Goal: Transaction & Acquisition: Purchase product/service

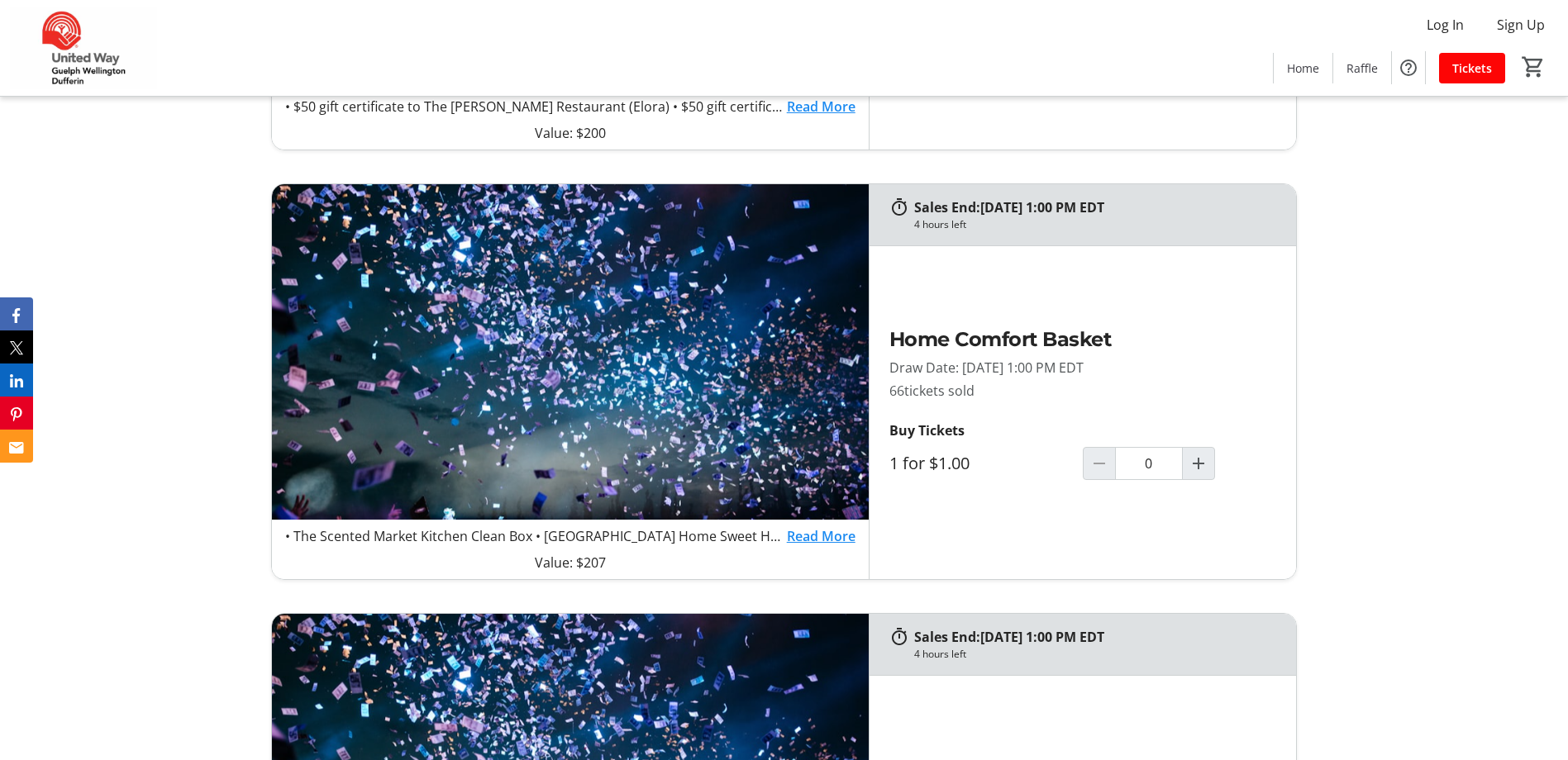
scroll to position [1405, 0]
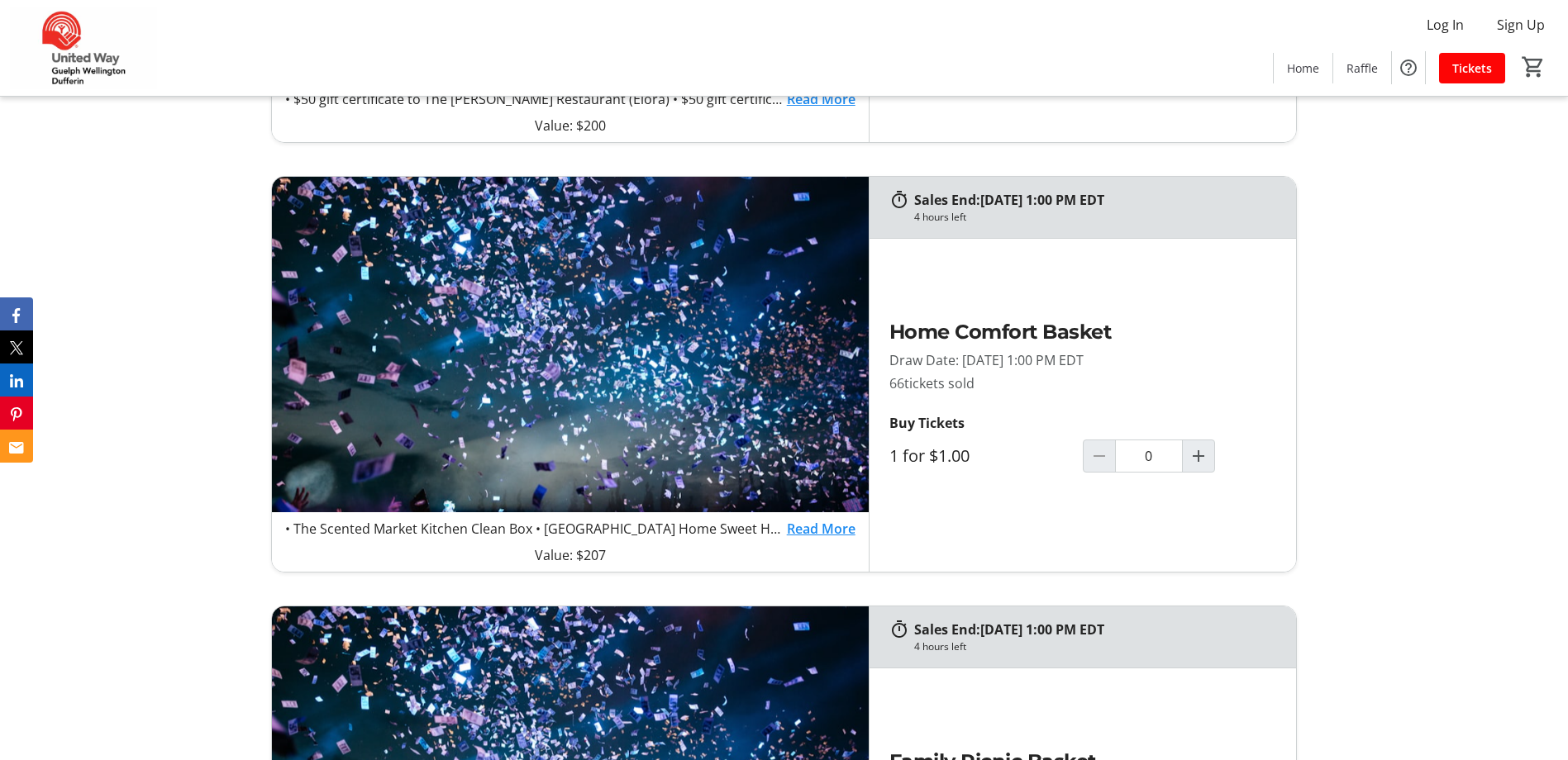
click at [797, 527] on link "Read More" at bounding box center [821, 529] width 69 height 20
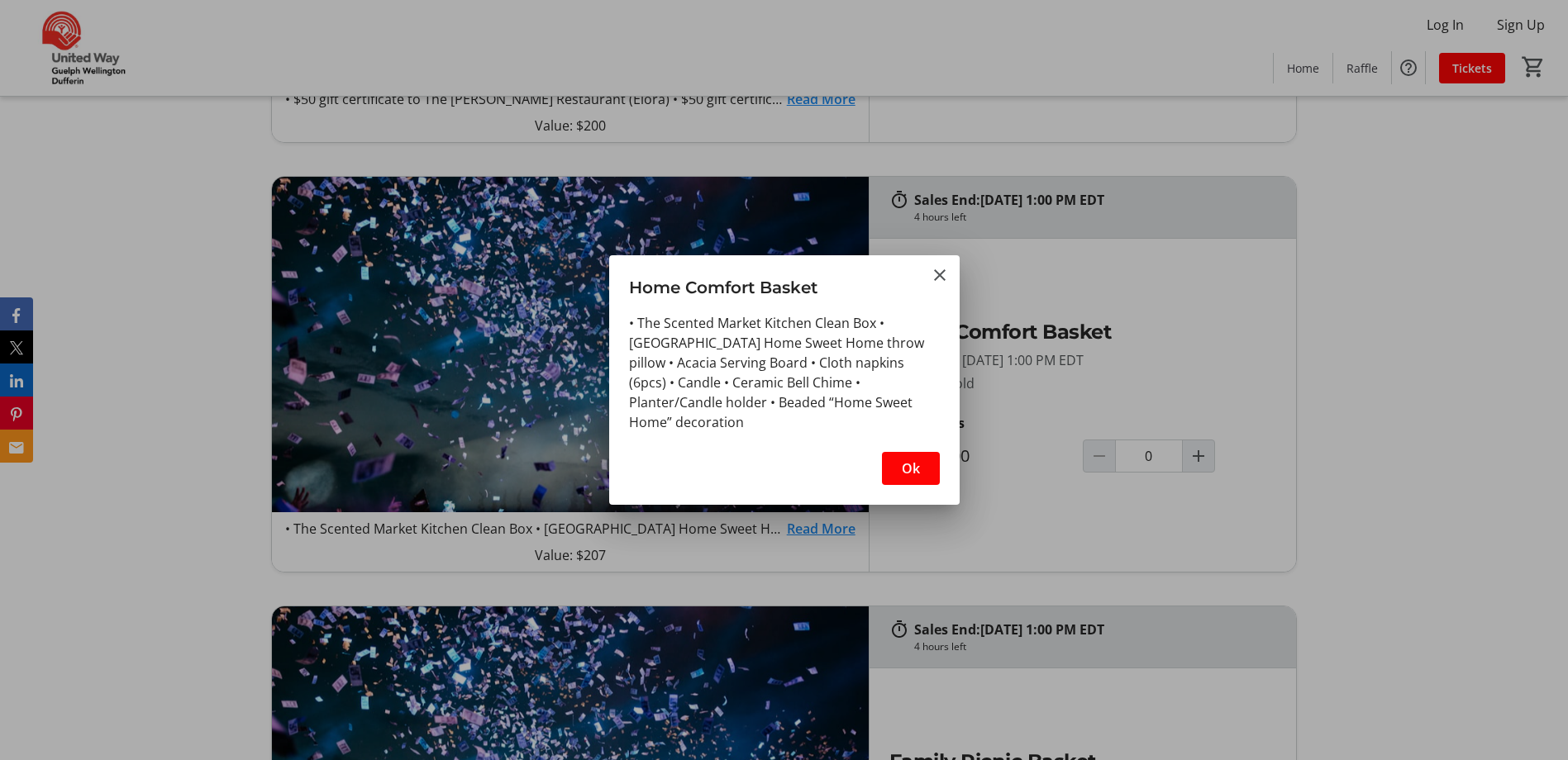
scroll to position [0, 0]
click at [945, 266] on mat-icon "Close" at bounding box center [940, 275] width 20 height 20
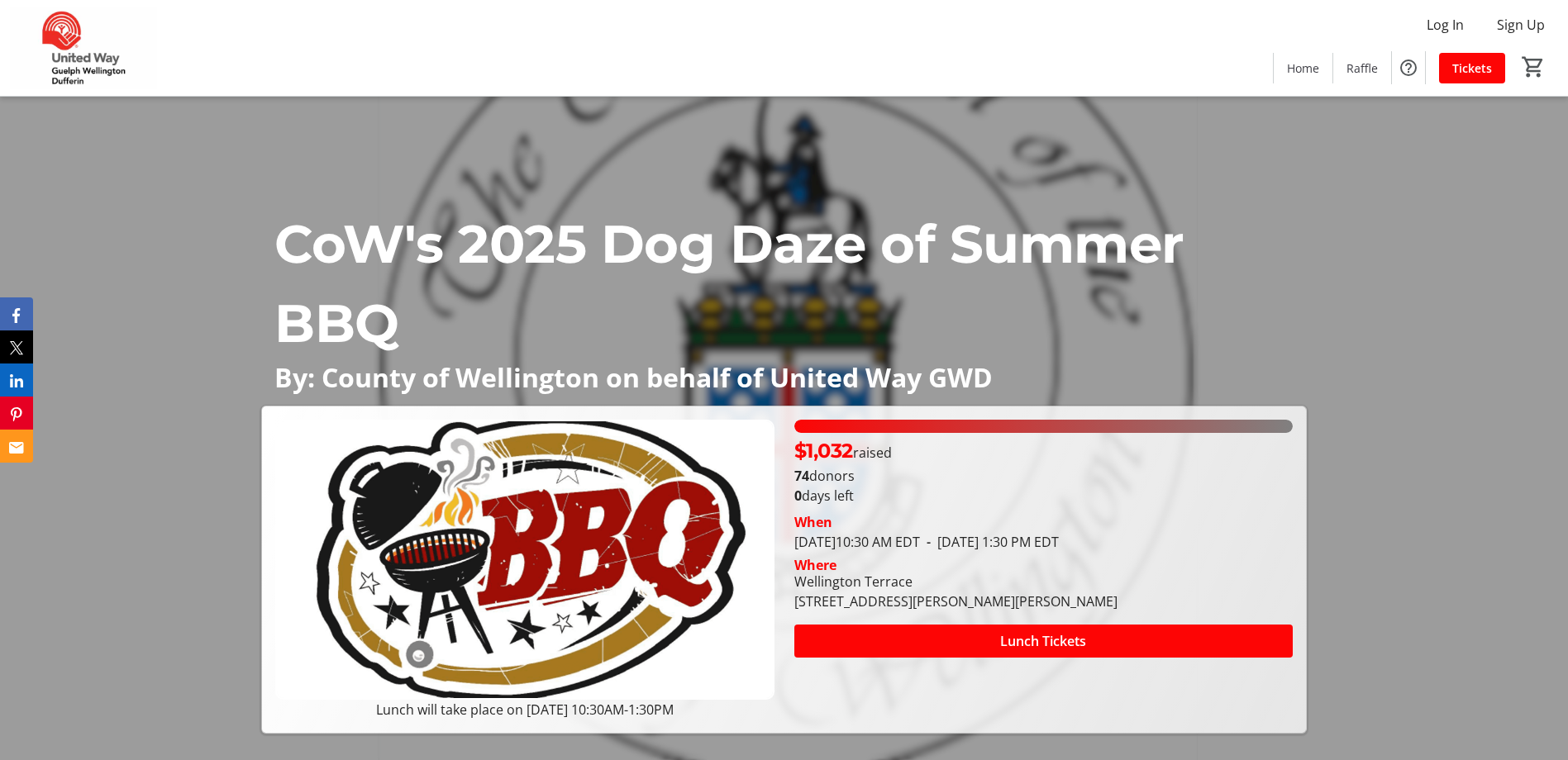
scroll to position [1405, 0]
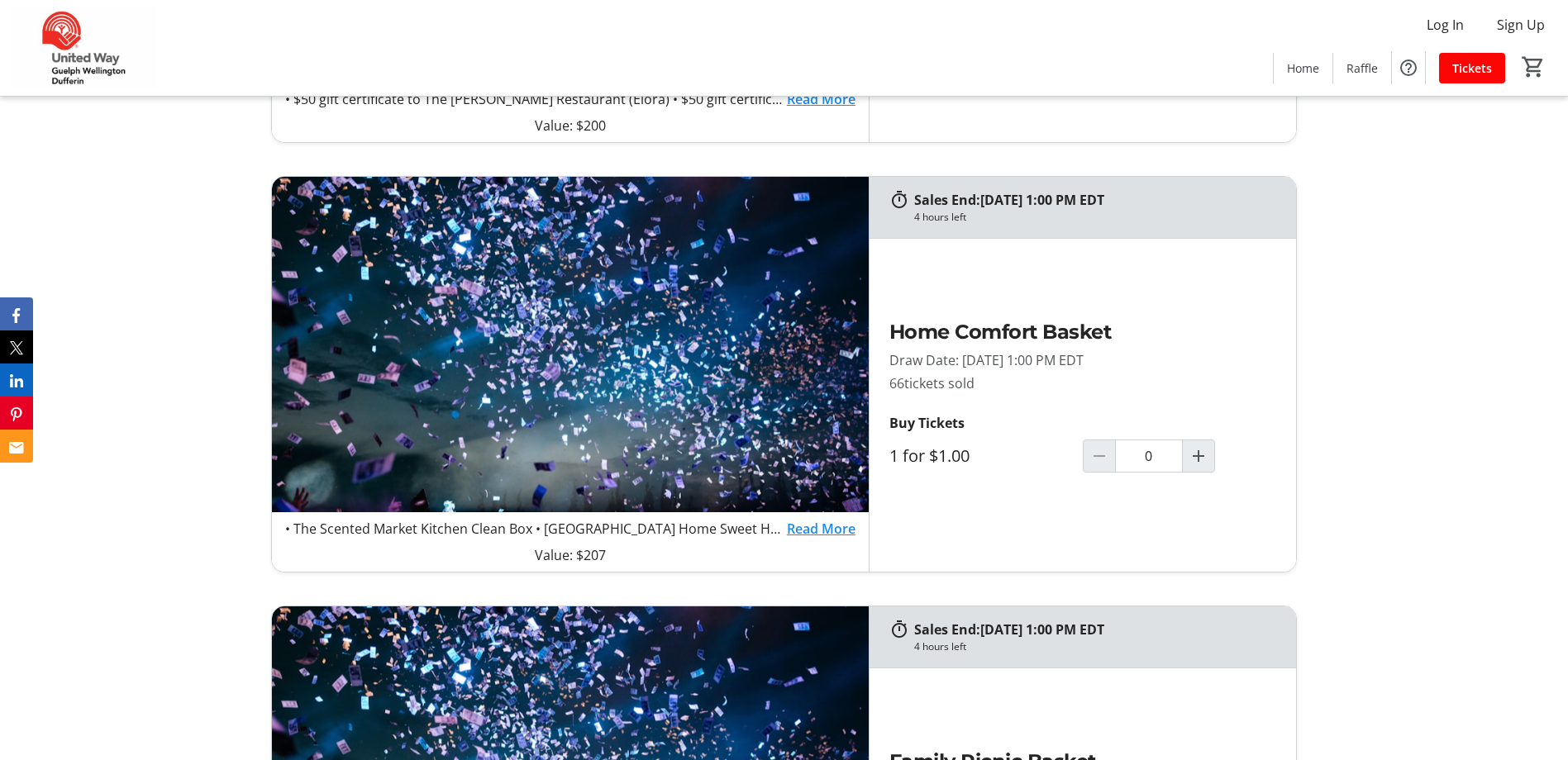
click at [815, 530] on link "Read More" at bounding box center [821, 529] width 69 height 20
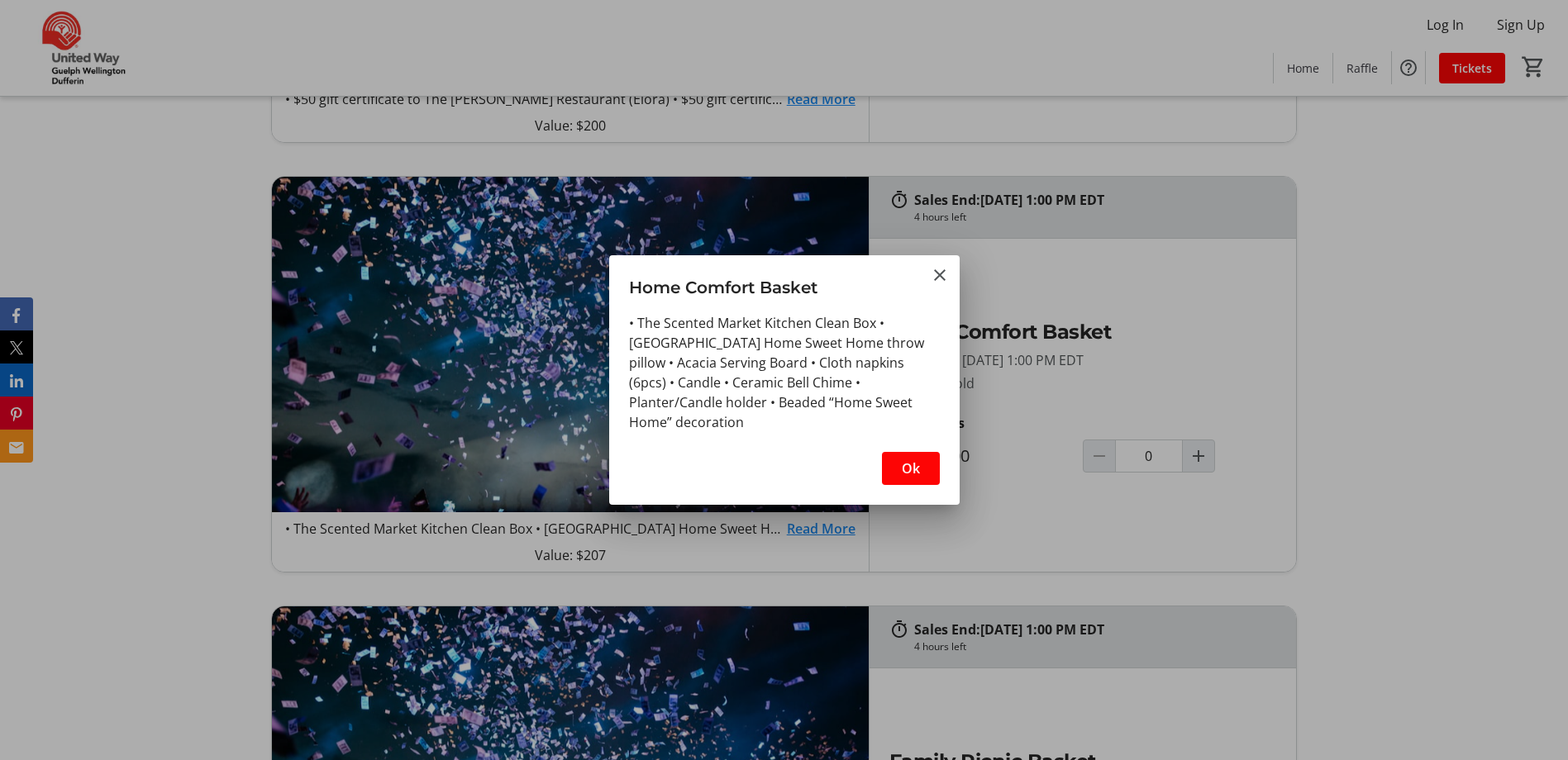
scroll to position [0, 0]
drag, startPoint x: 650, startPoint y: 341, endPoint x: 744, endPoint y: 338, distance: 94.0
click at [744, 338] on div "• The Scented Market Kitchen Clean Box • [GEOGRAPHIC_DATA] Home Sweet Home thro…" at bounding box center [785, 372] width 311 height 119
click at [944, 266] on mat-icon "Close" at bounding box center [940, 275] width 20 height 20
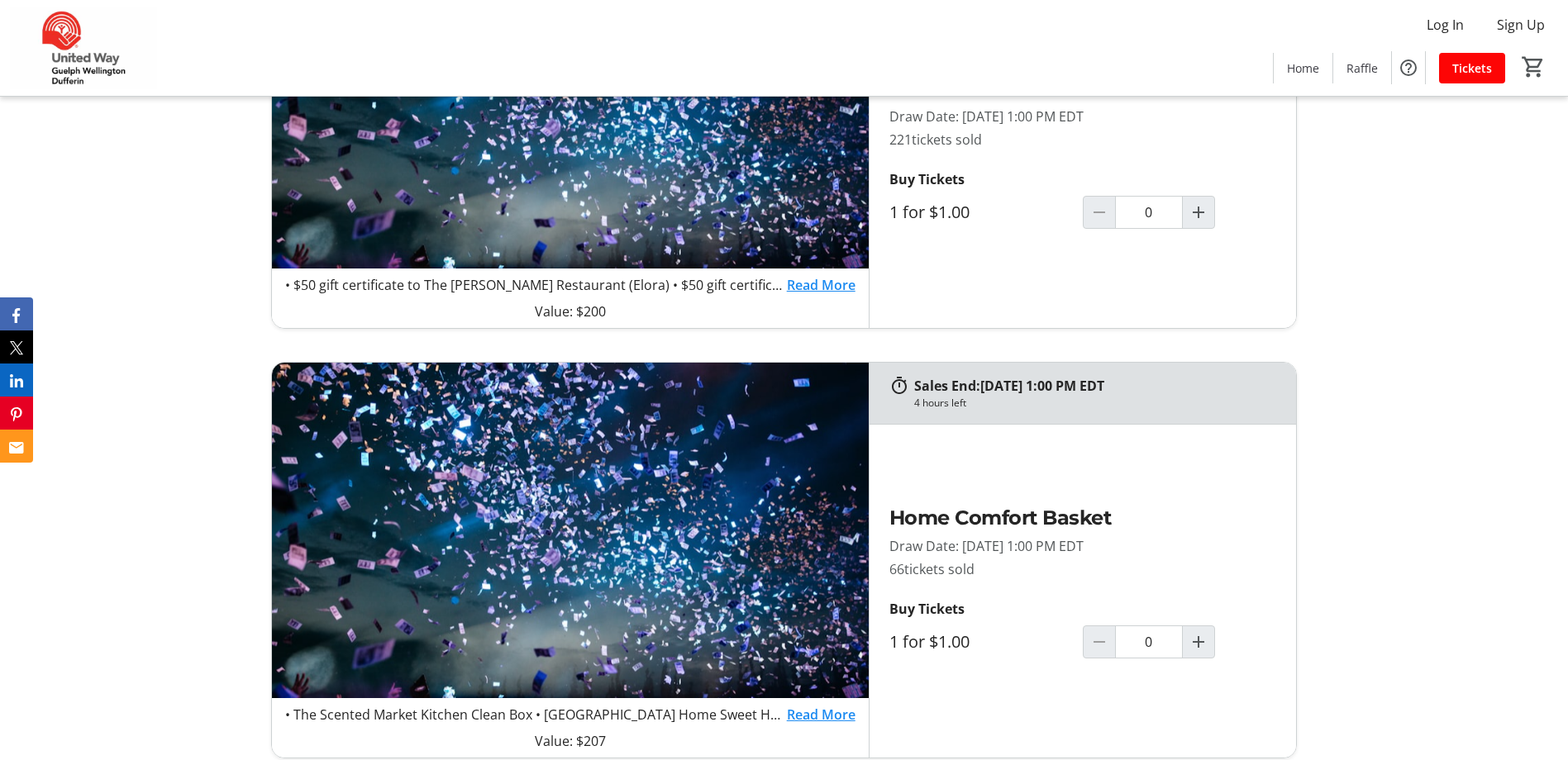
scroll to position [1405, 0]
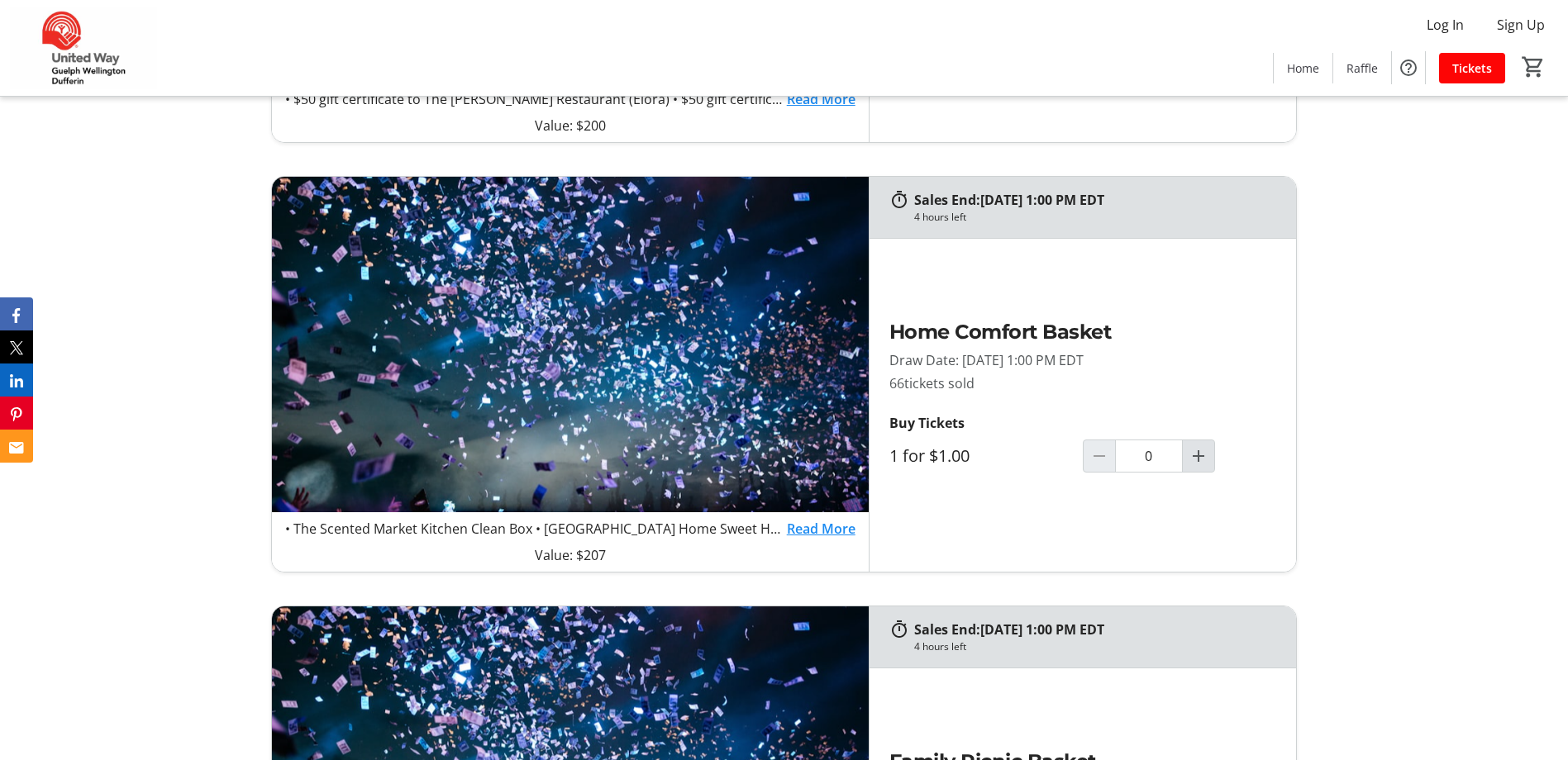
click at [1208, 456] on span "Increment by one" at bounding box center [1198, 456] width 31 height 31
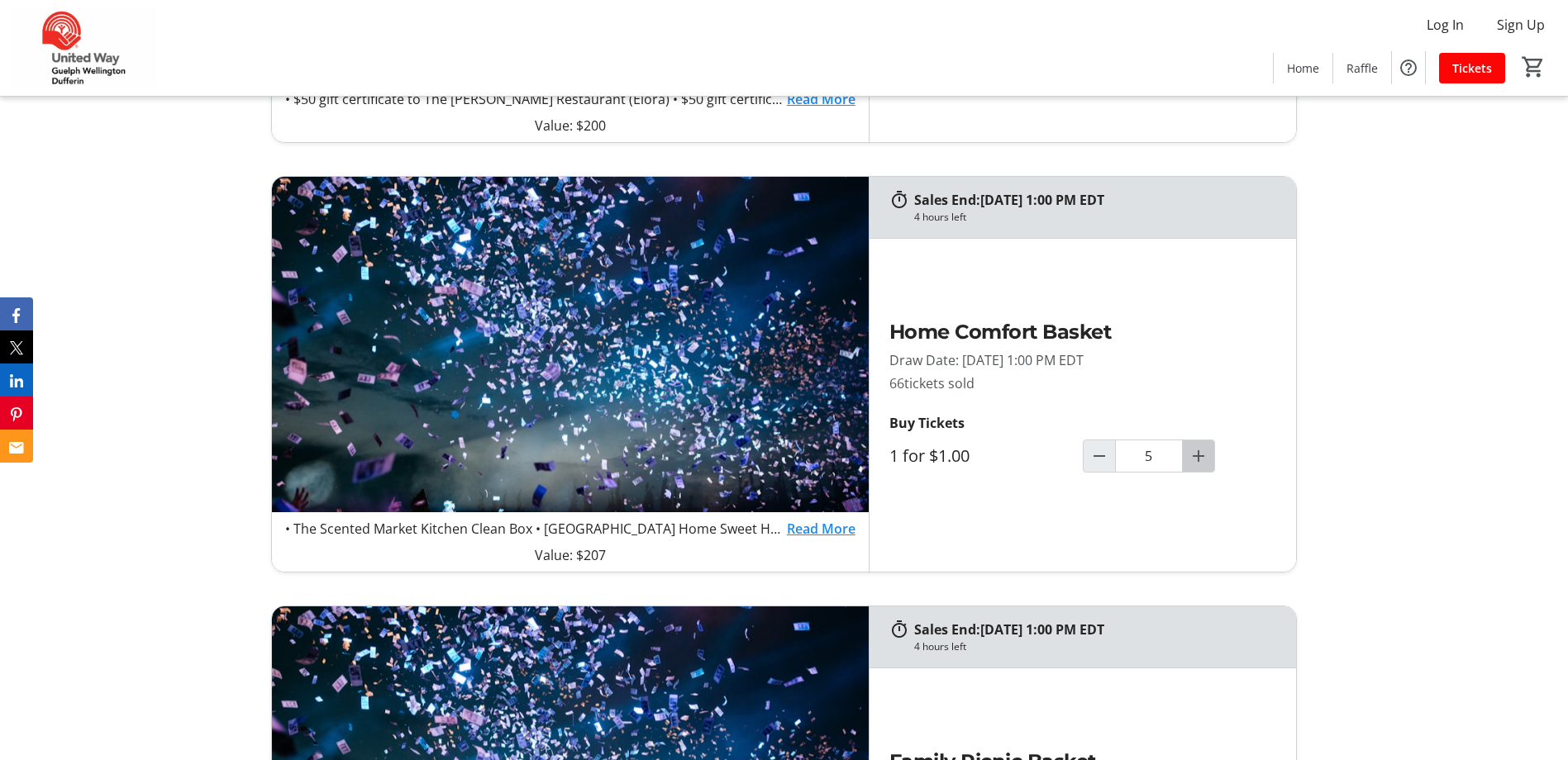
click at [1208, 456] on span "Increment by one" at bounding box center [1198, 456] width 31 height 31
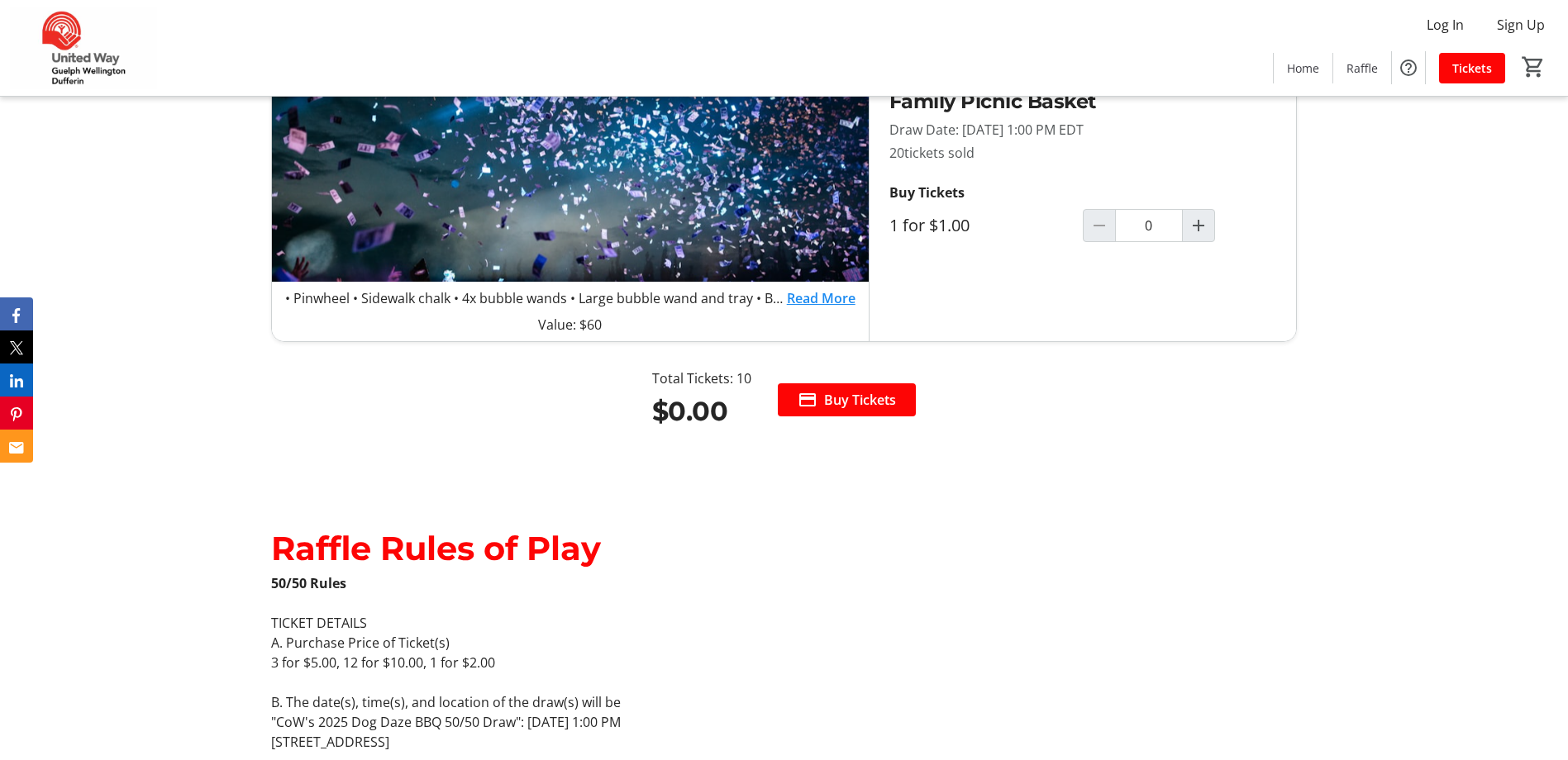
scroll to position [2066, 0]
type input "10"
click at [851, 399] on span "Buy Tickets" at bounding box center [860, 400] width 72 height 20
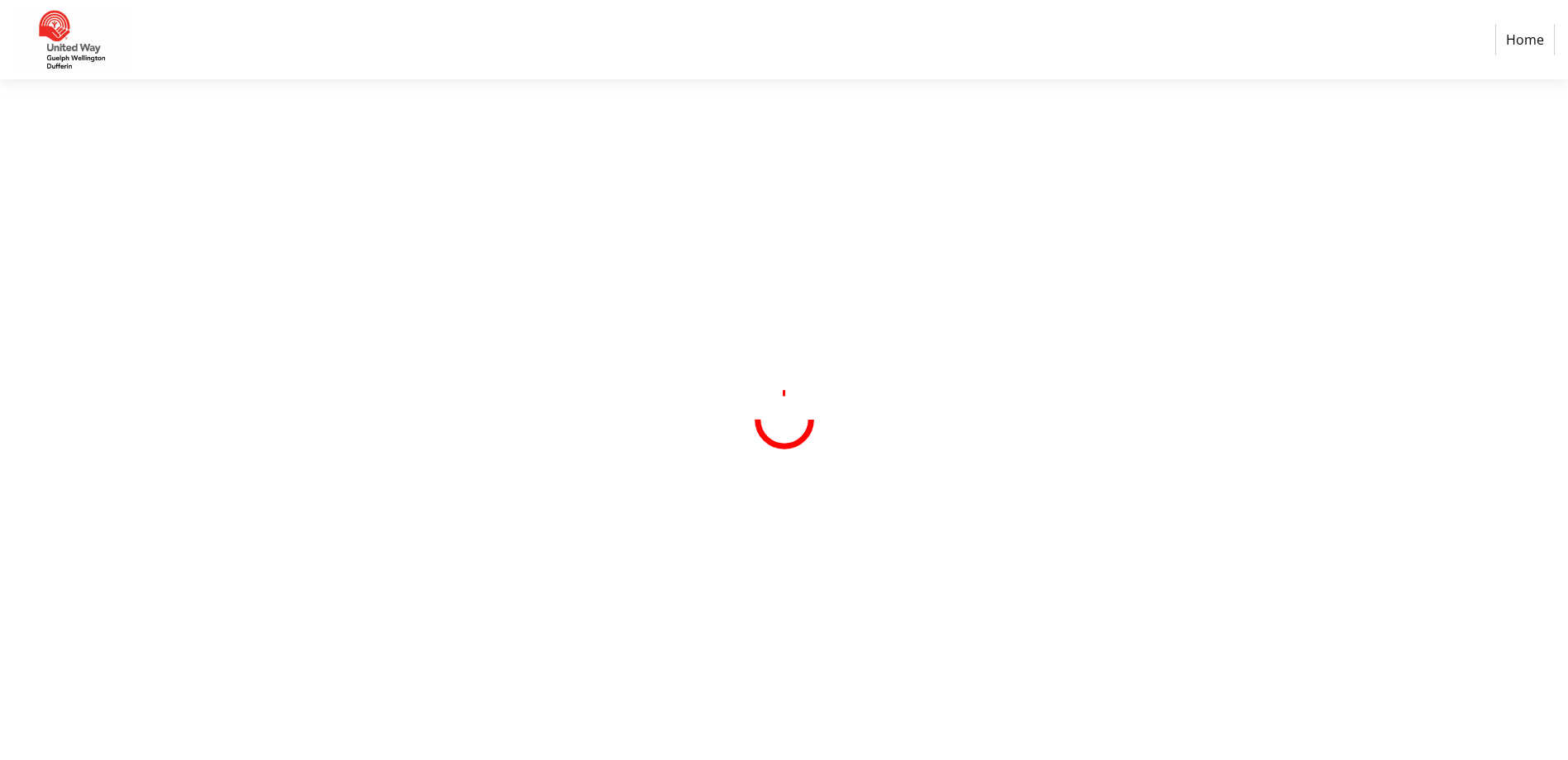
select select "CA"
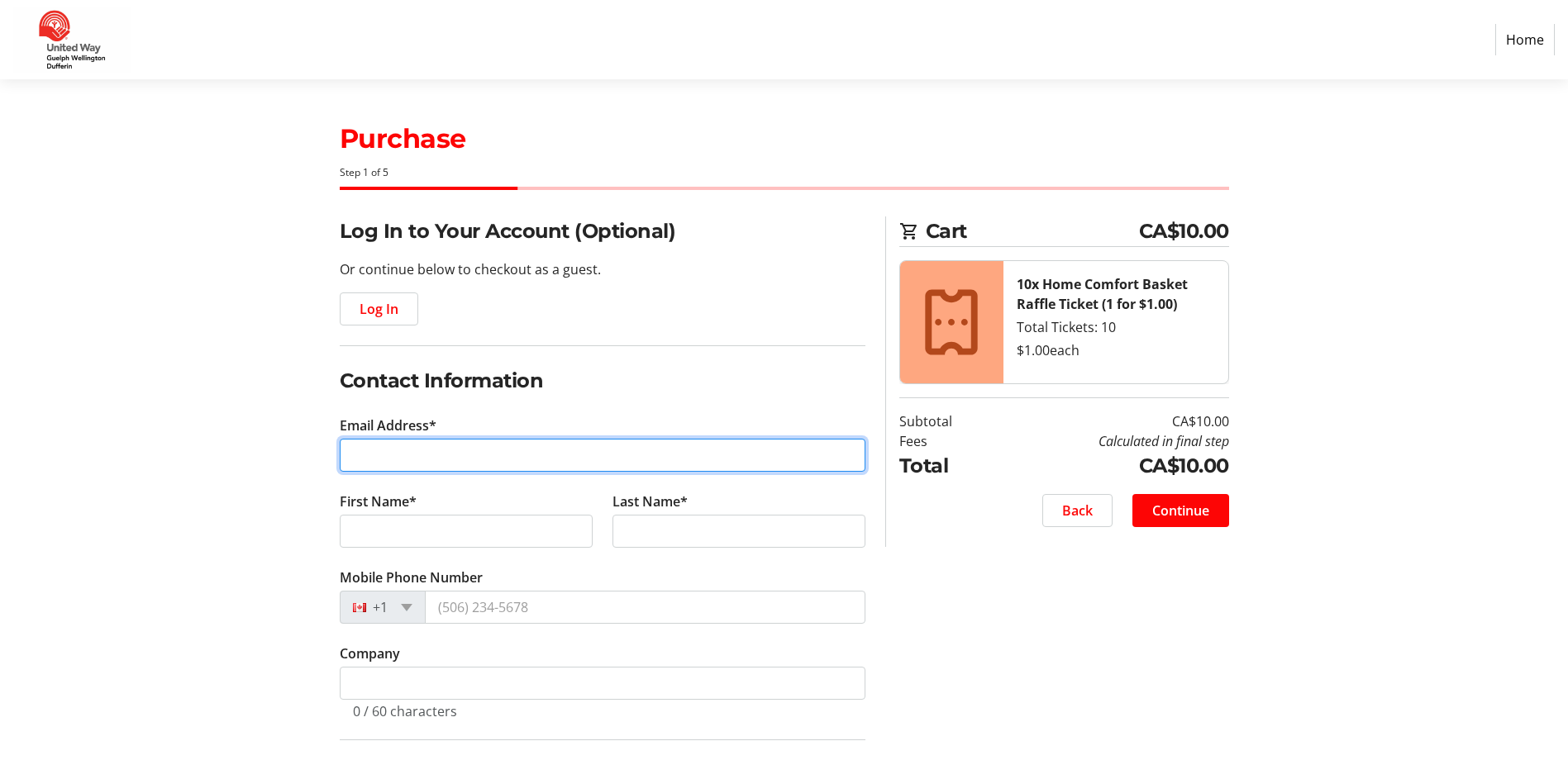
click at [388, 444] on input "Email Address*" at bounding box center [602, 455] width 526 height 33
type input "taylorbond505@gmail.com"
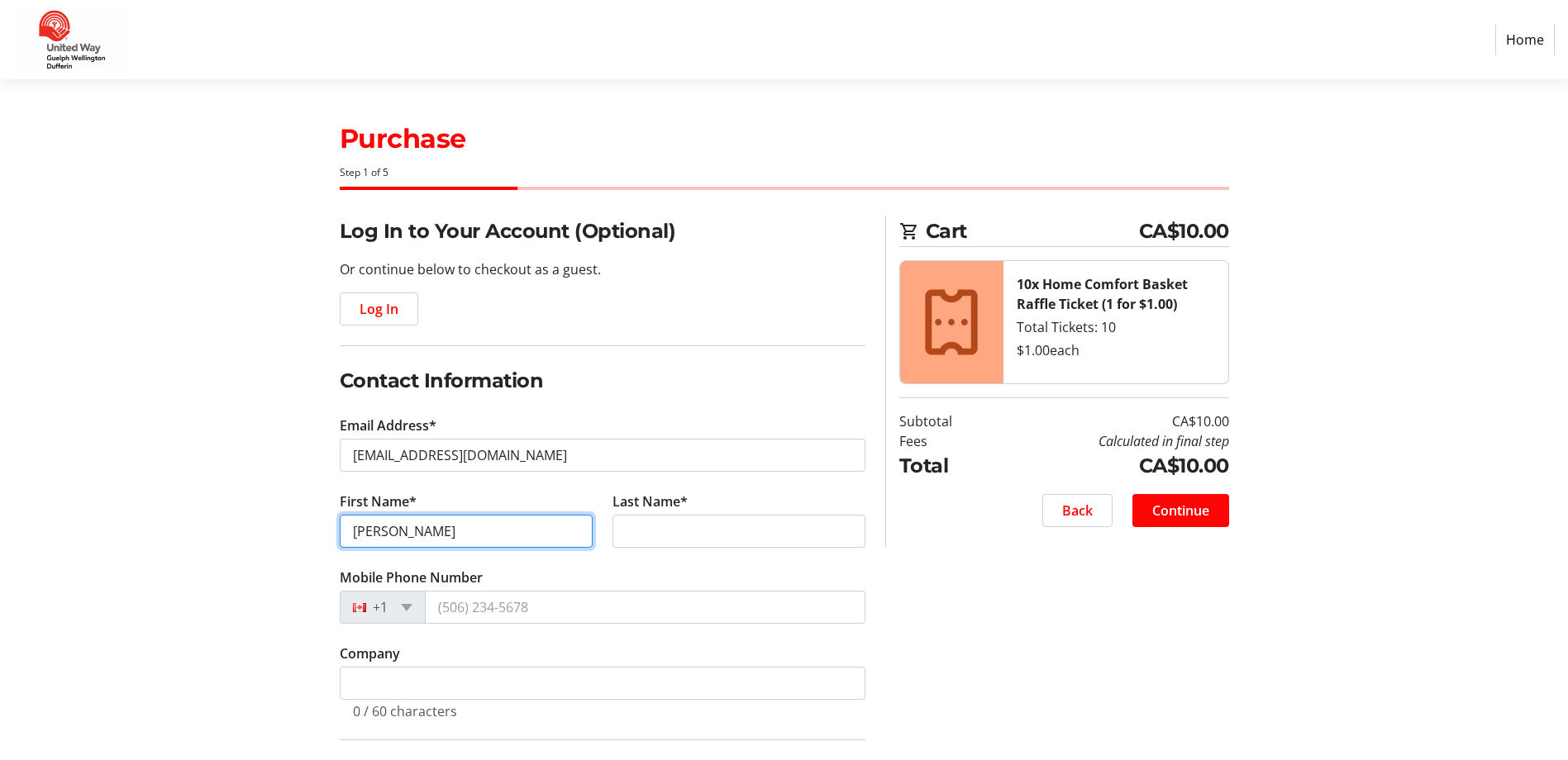
type input "Taylor"
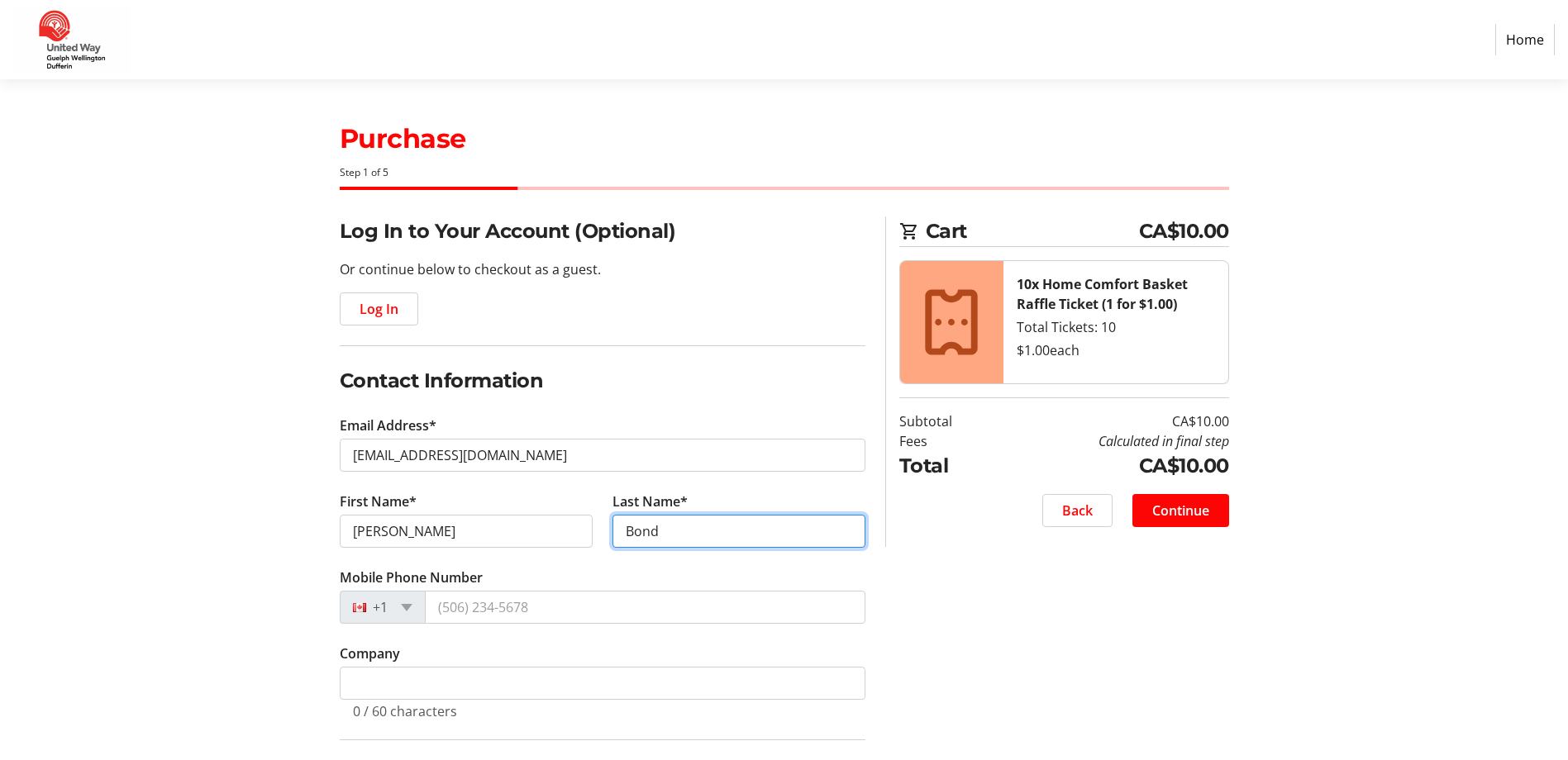
type input "Bond"
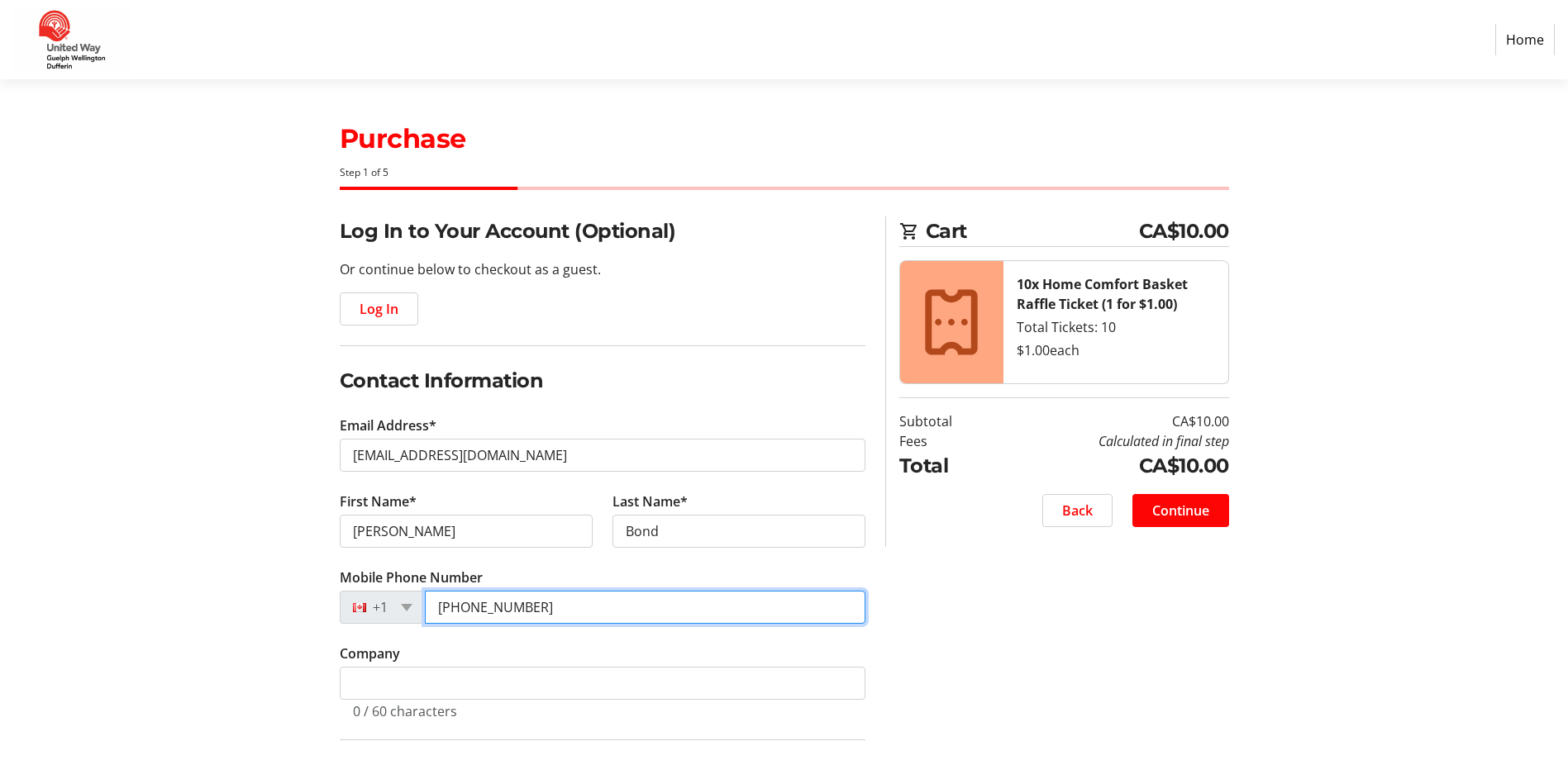
type input "(226) 820-2663"
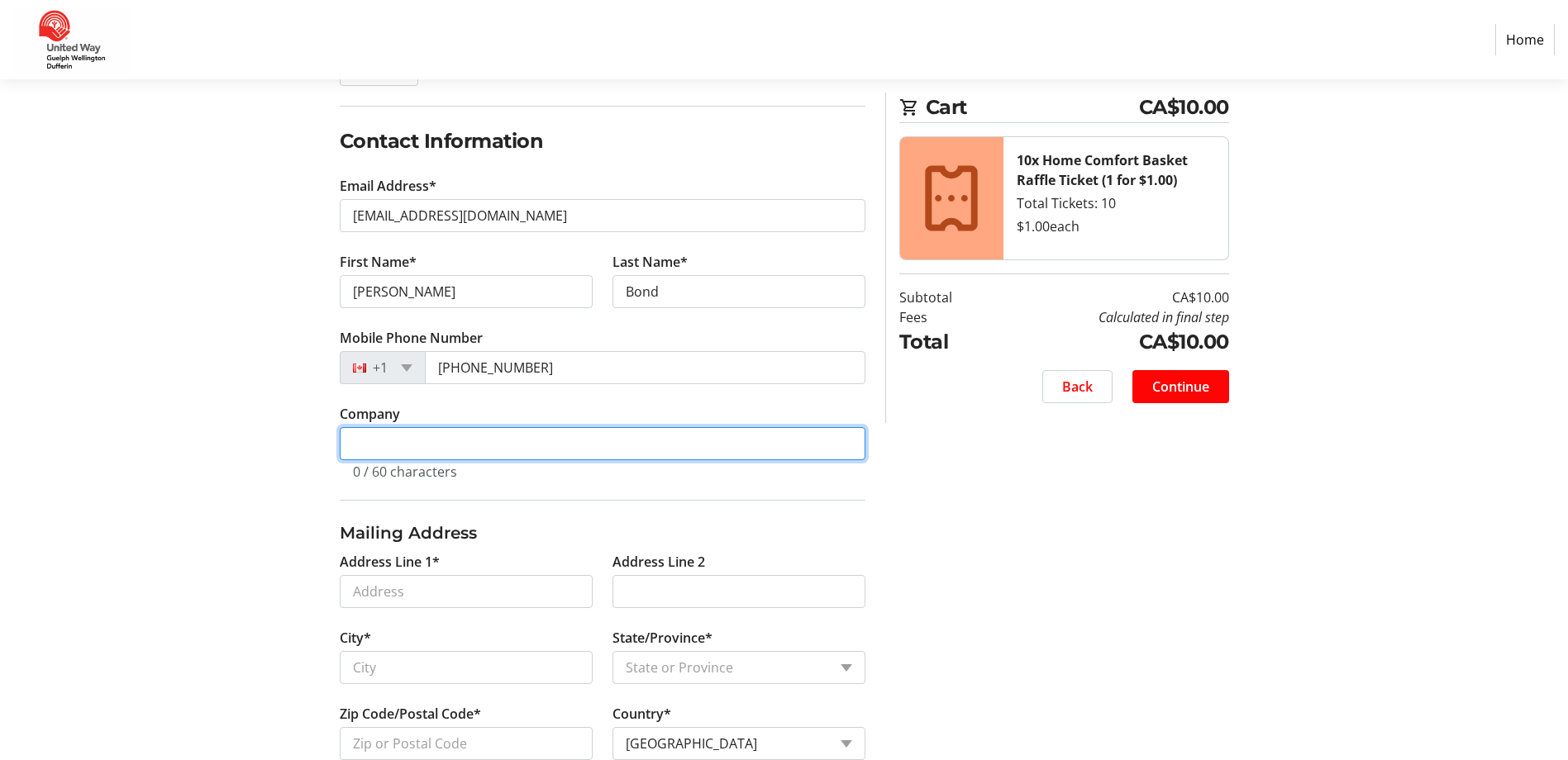
scroll to position [248, 0]
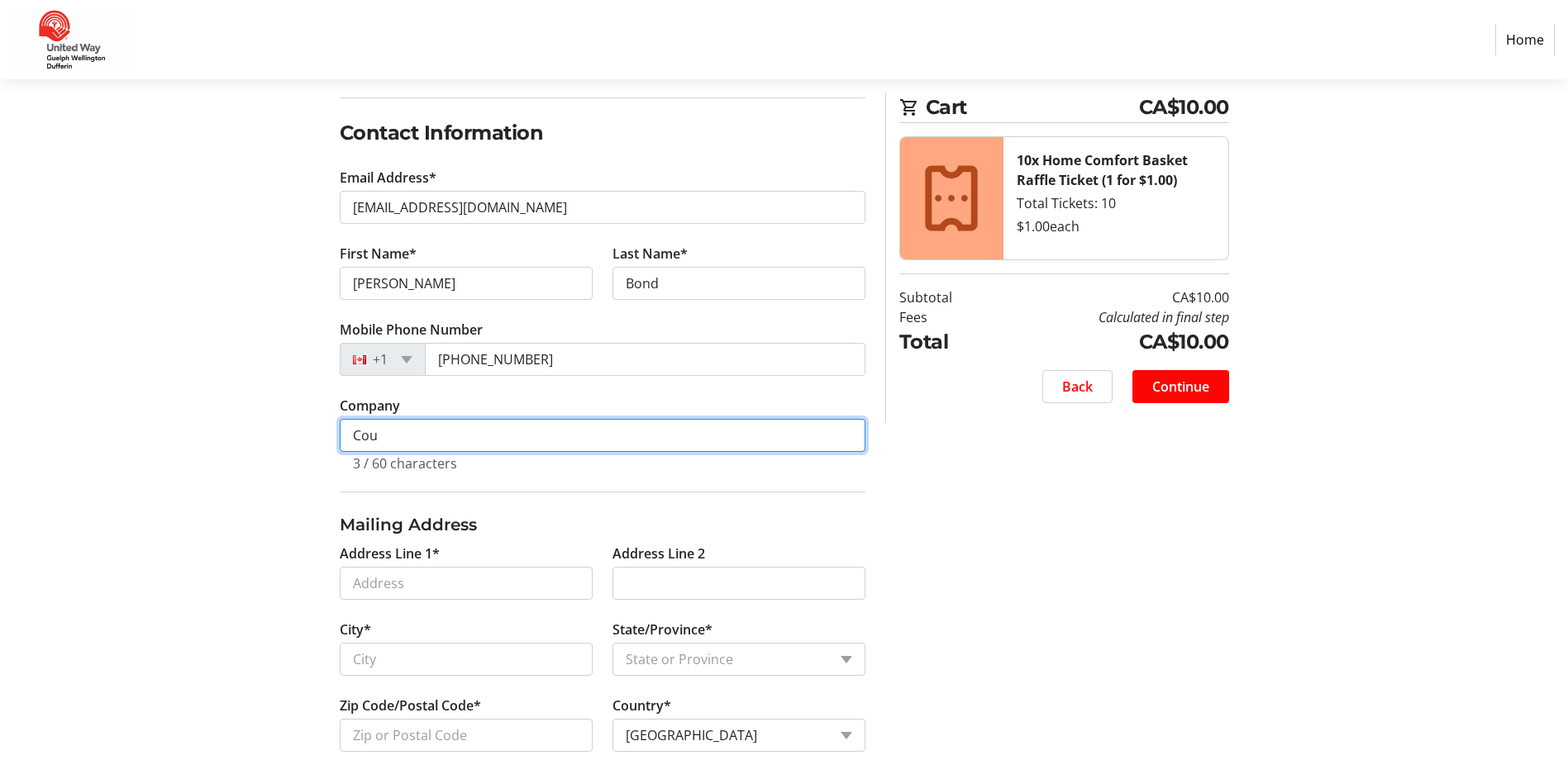
type input "County of Wellington Housing Services"
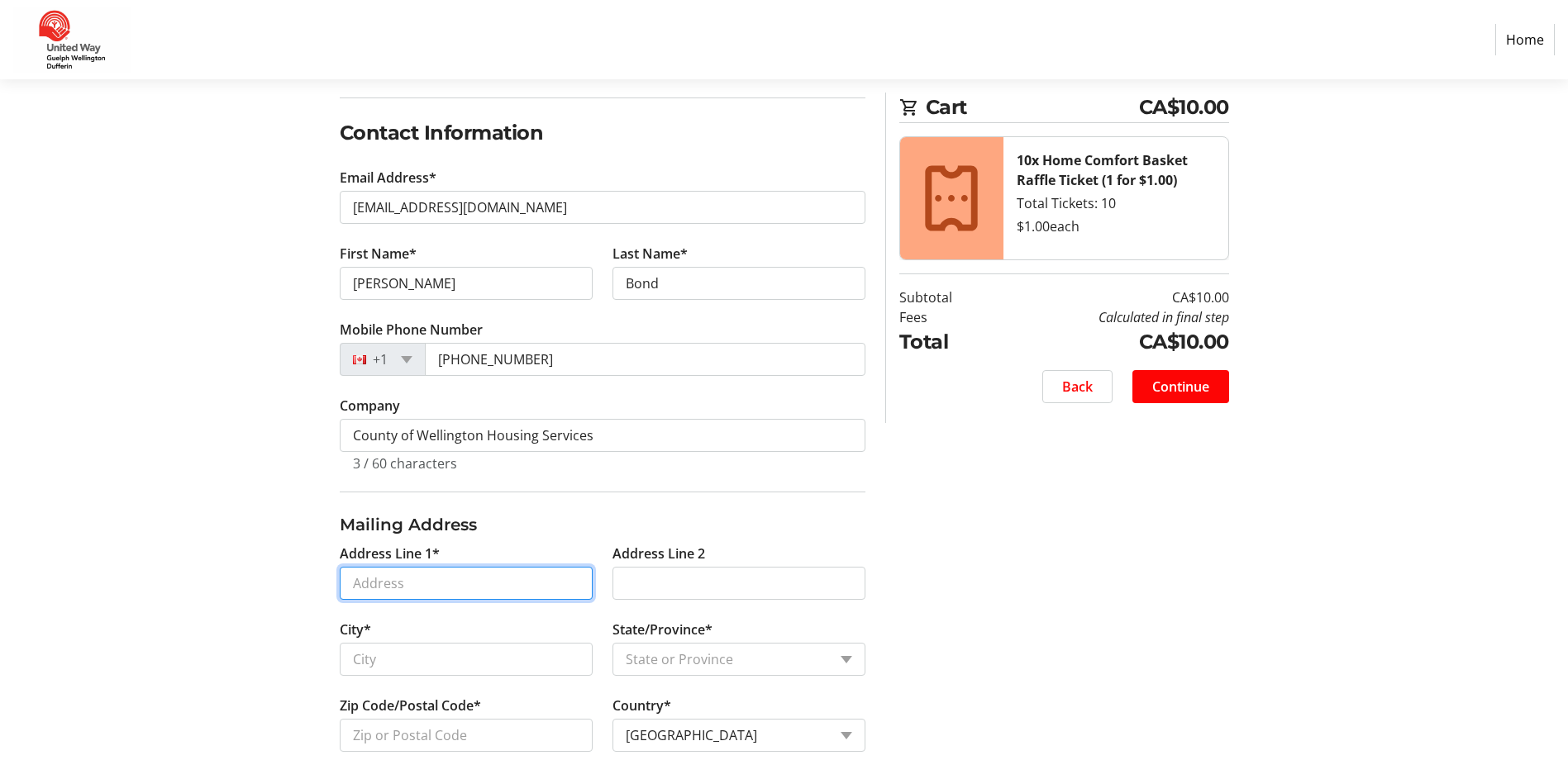
type input "71 Couling Crescent"
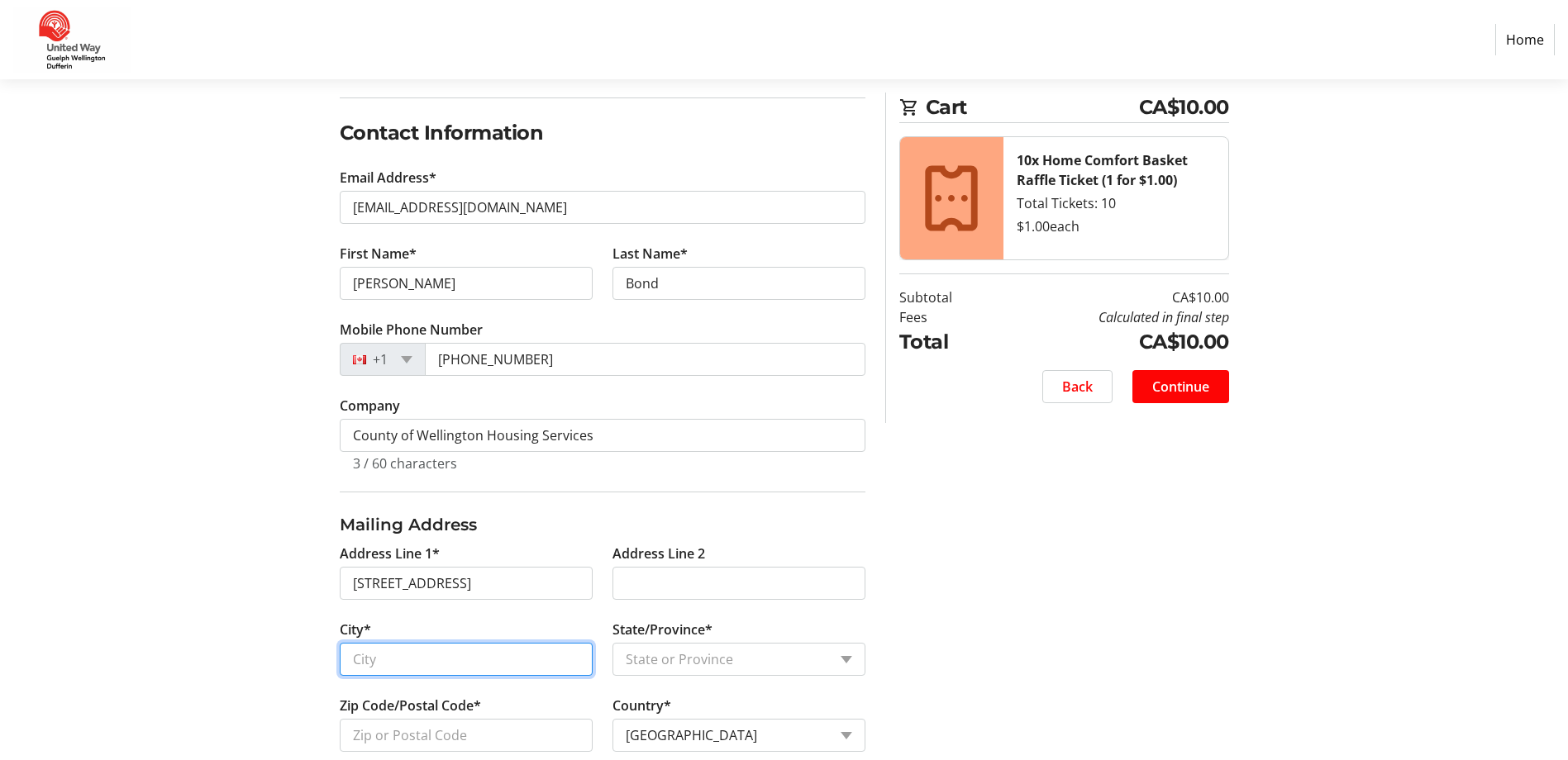
type input "Guelph"
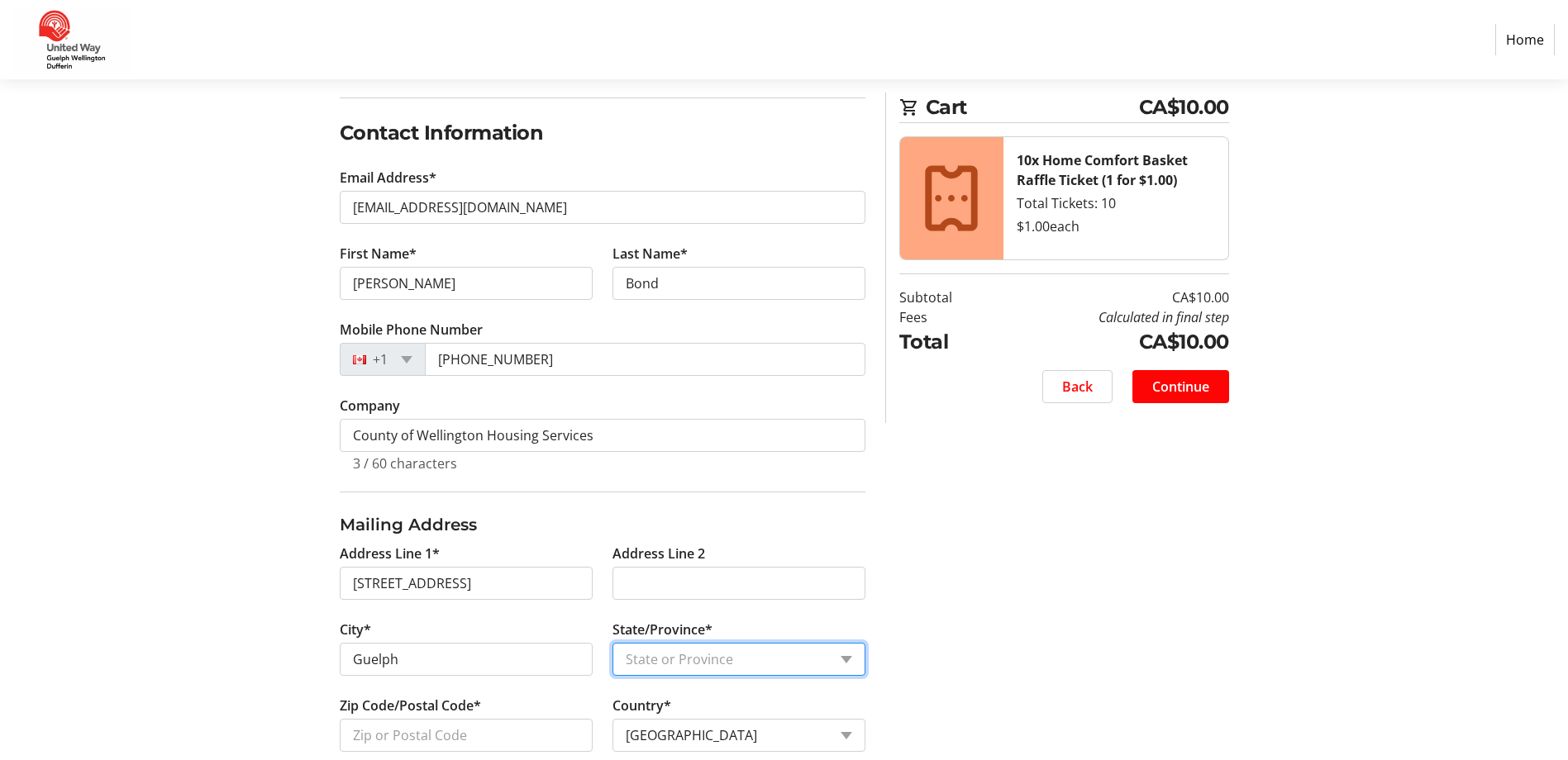
select select "ON"
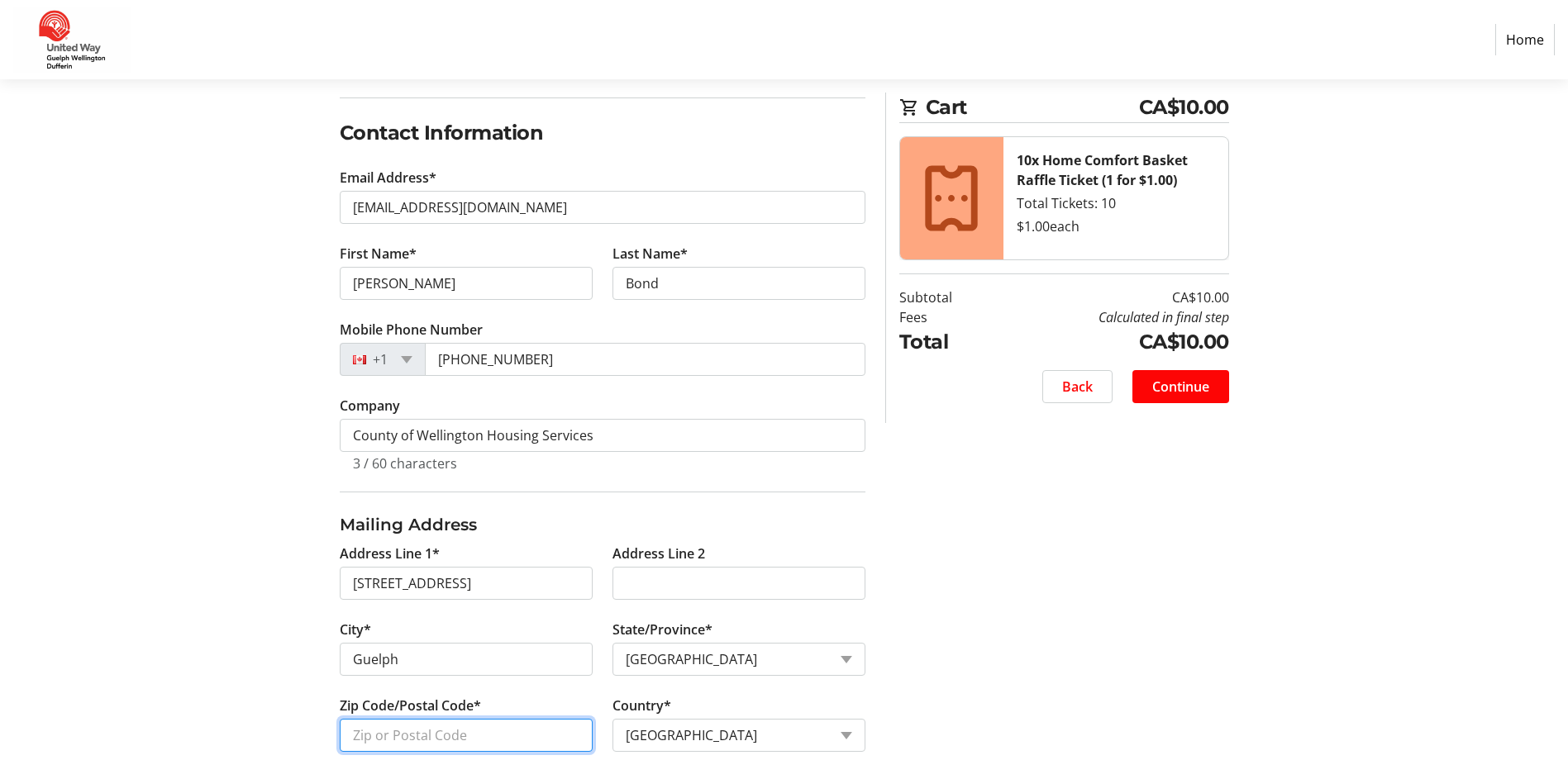
type input "N1E 0J8"
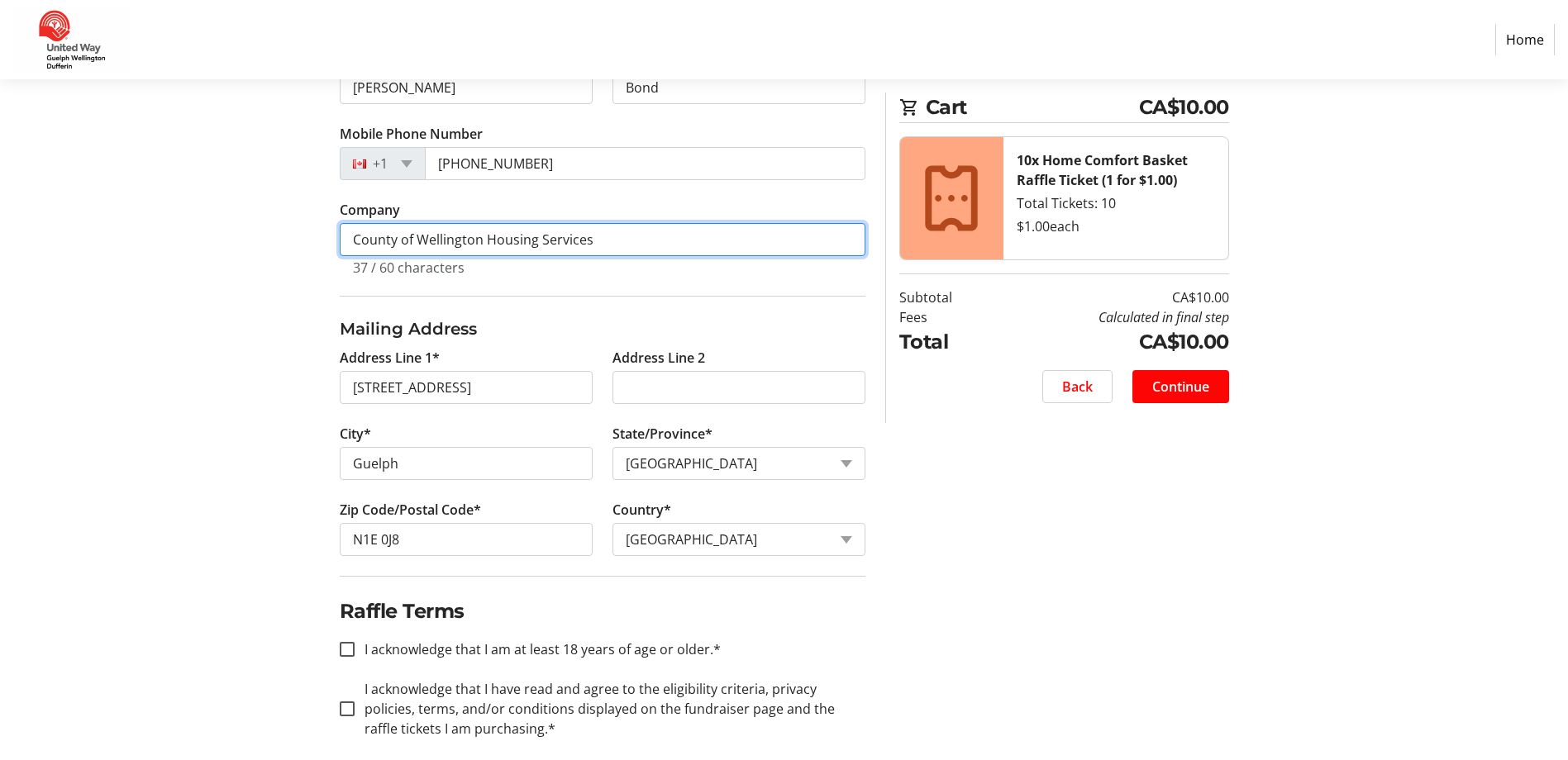
scroll to position [462, 0]
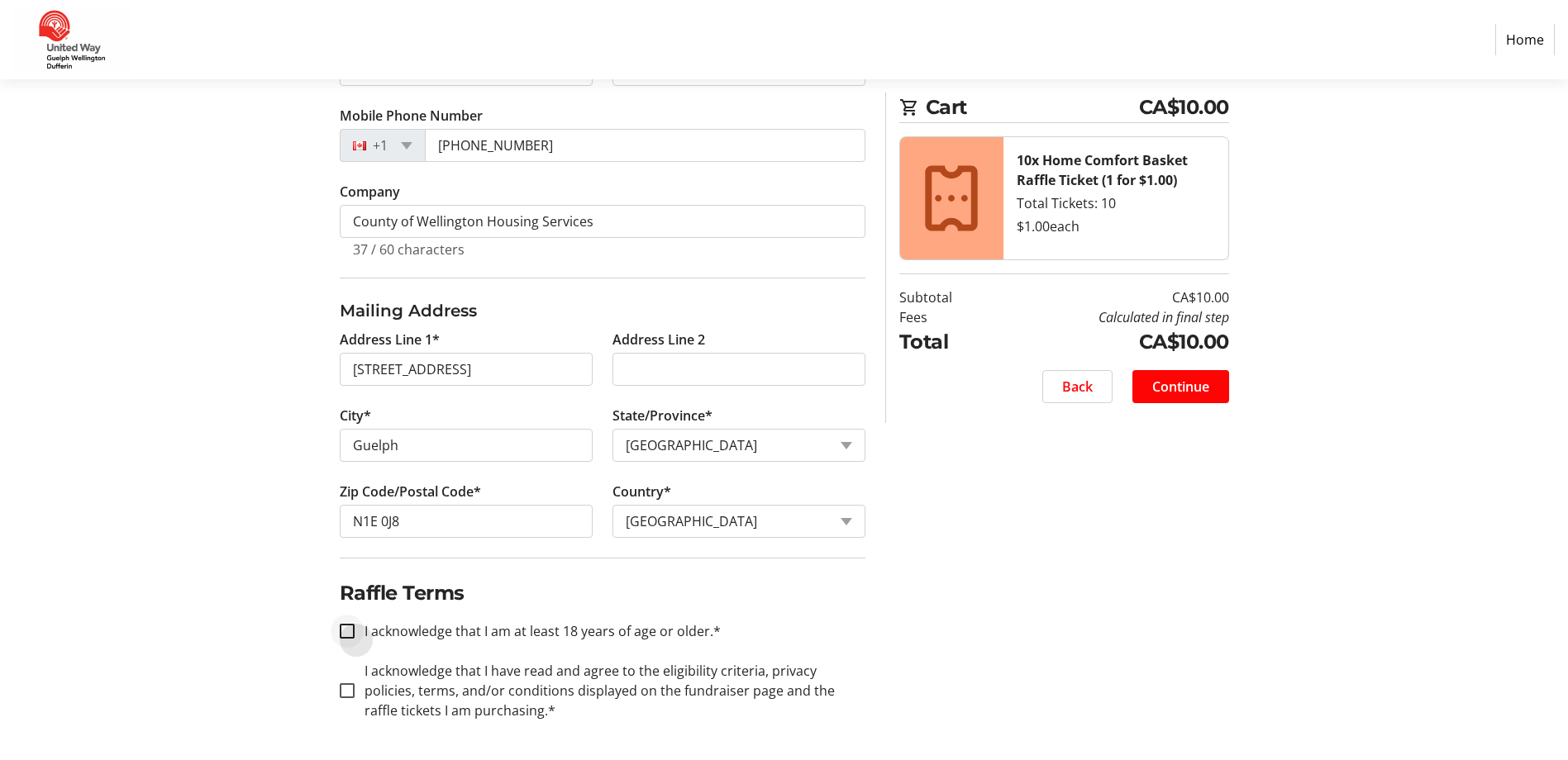
click at [335, 630] on div at bounding box center [347, 631] width 39 height 39
checkbox input "true"
click at [339, 690] on input "I acknowledge that I have read and agree to the eligibility criteria, privacy p…" at bounding box center [347, 690] width 15 height 15
checkbox input "true"
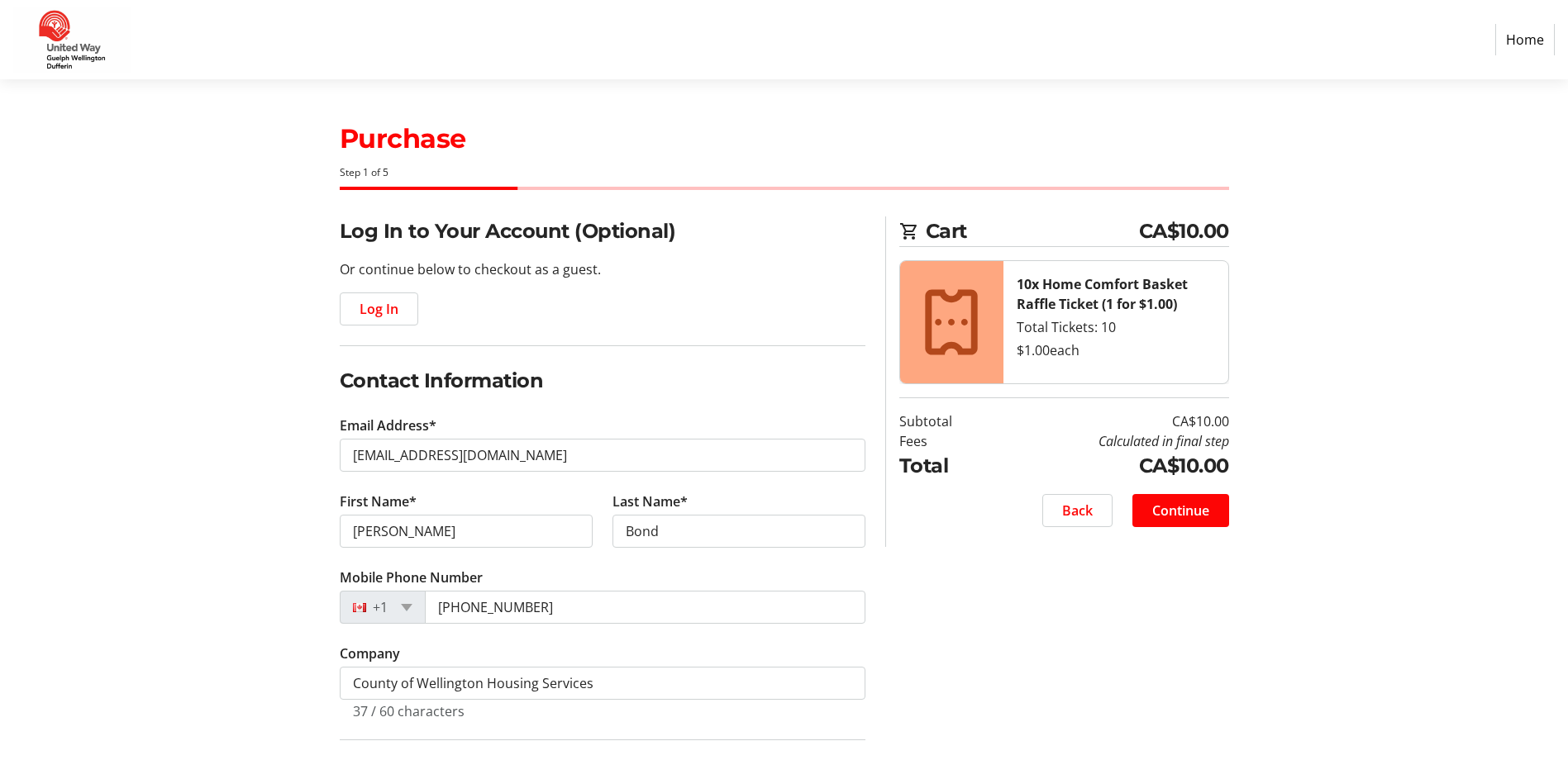
scroll to position [413, 0]
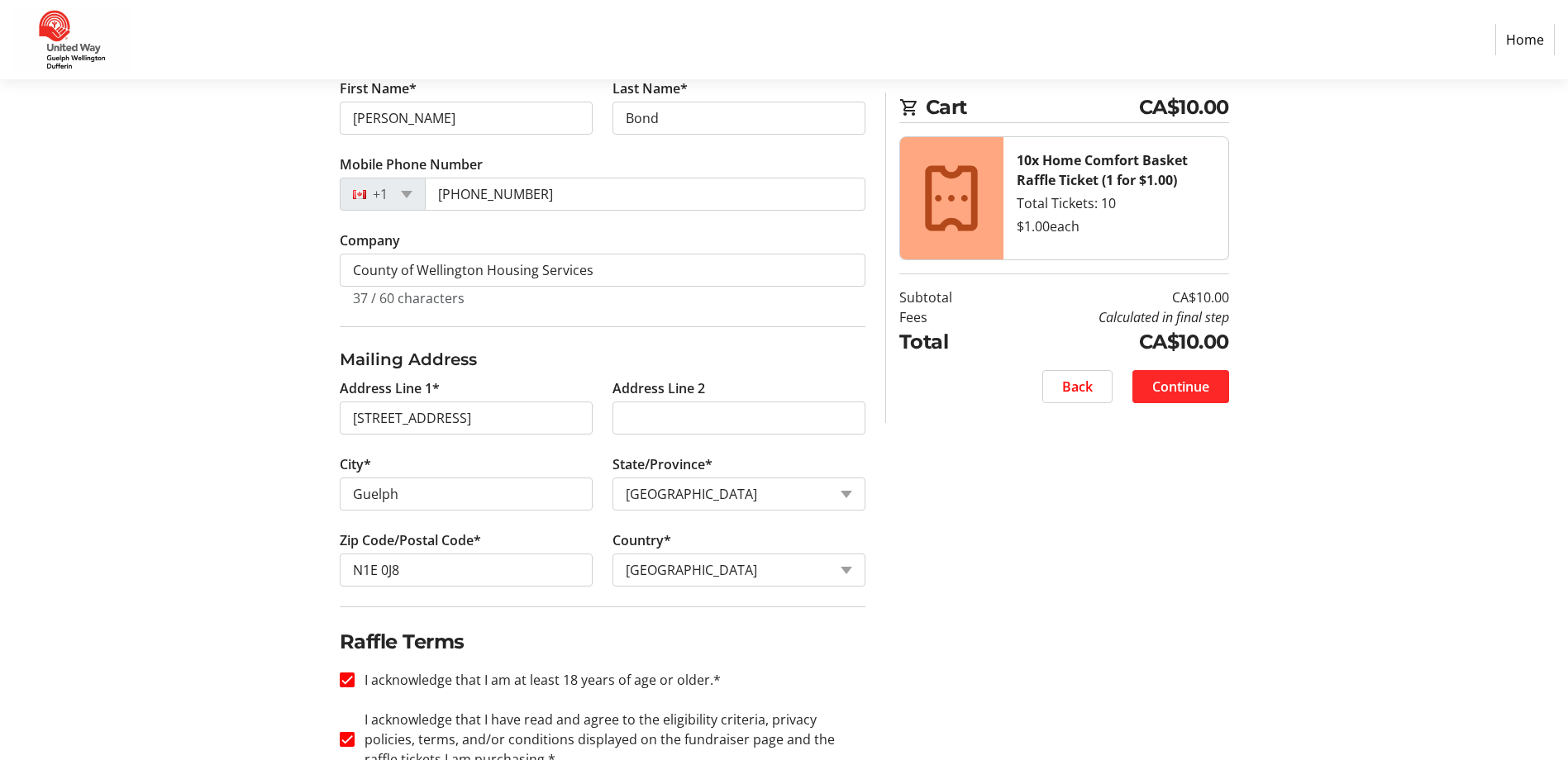
click at [1158, 385] on span "Continue" at bounding box center [1181, 387] width 57 height 20
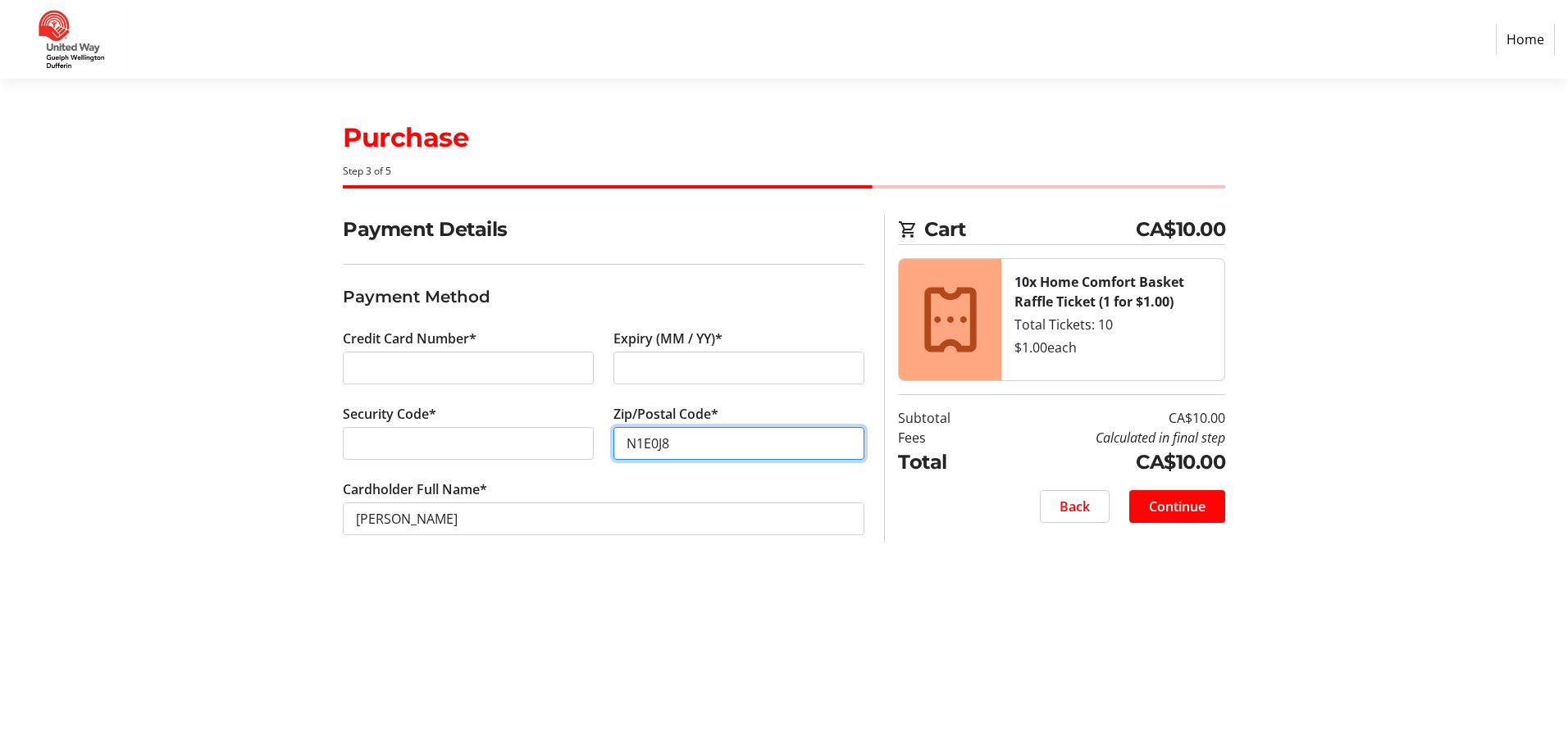
type input "N1E0J8"
click at [911, 664] on div "Purchase Step 3 of 5 Cart CA$10.00 10x Home Comfort Basket Raffle Ticket (1 for…" at bounding box center [783, 416] width 1083 height 676
click at [1178, 504] on span "Continue" at bounding box center [1177, 507] width 56 height 20
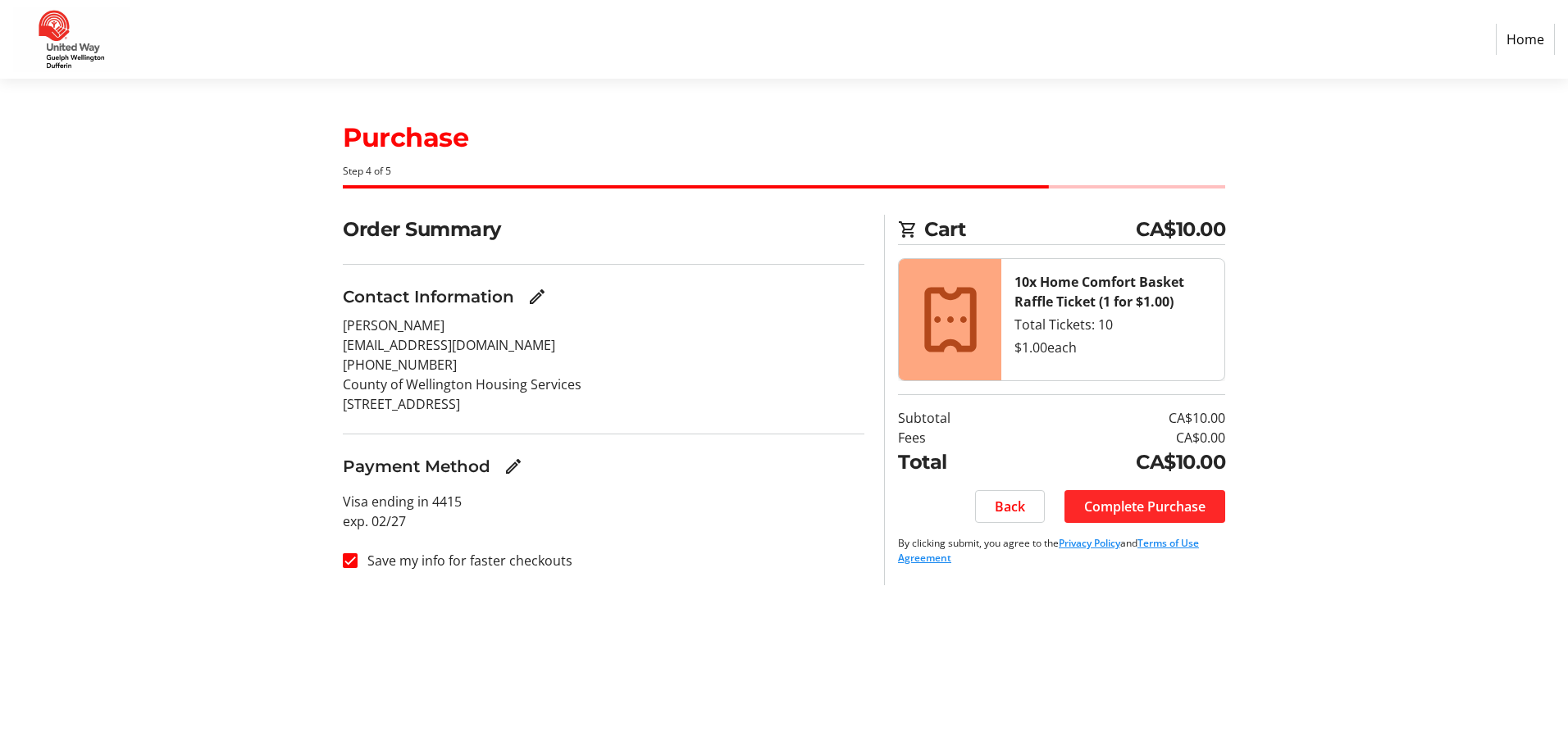
click at [1132, 504] on span "Complete Purchase" at bounding box center [1144, 507] width 122 height 20
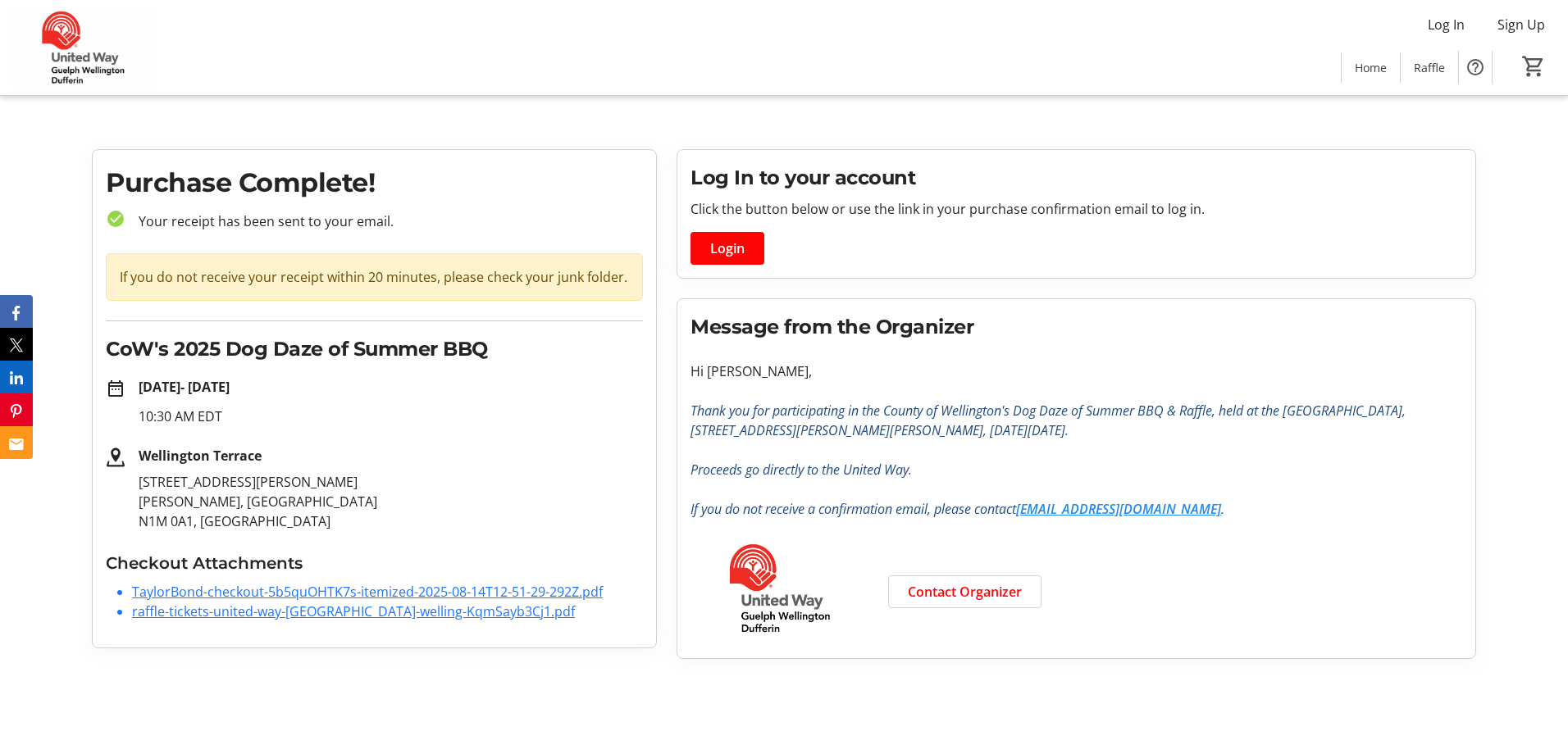
click at [325, 594] on link "TaylorBond-checkout-5b5quOHTK7s-itemized-2025-08-14T12-51-29-292Z.pdf" at bounding box center [367, 592] width 471 height 18
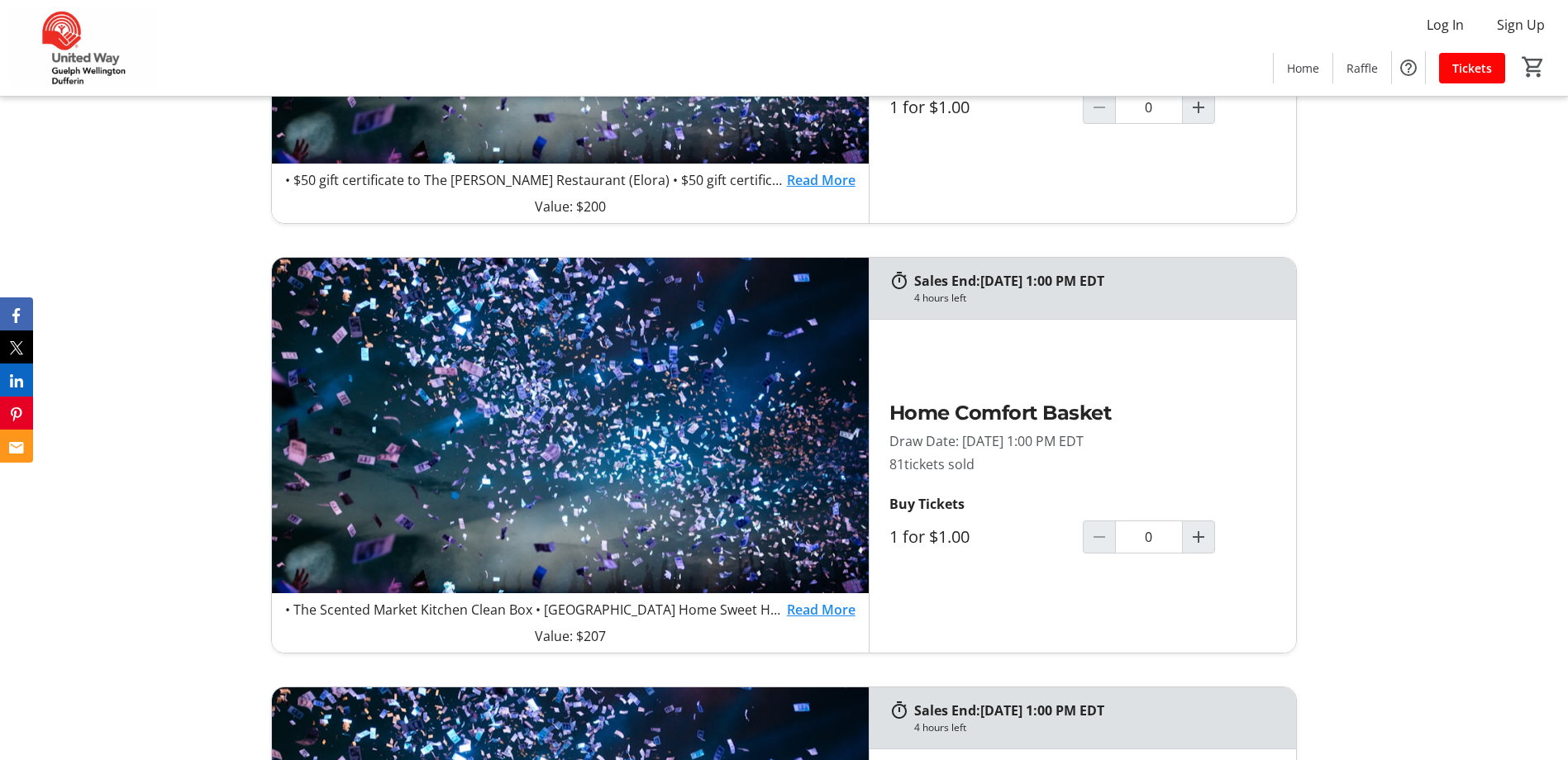
scroll to position [1322, 0]
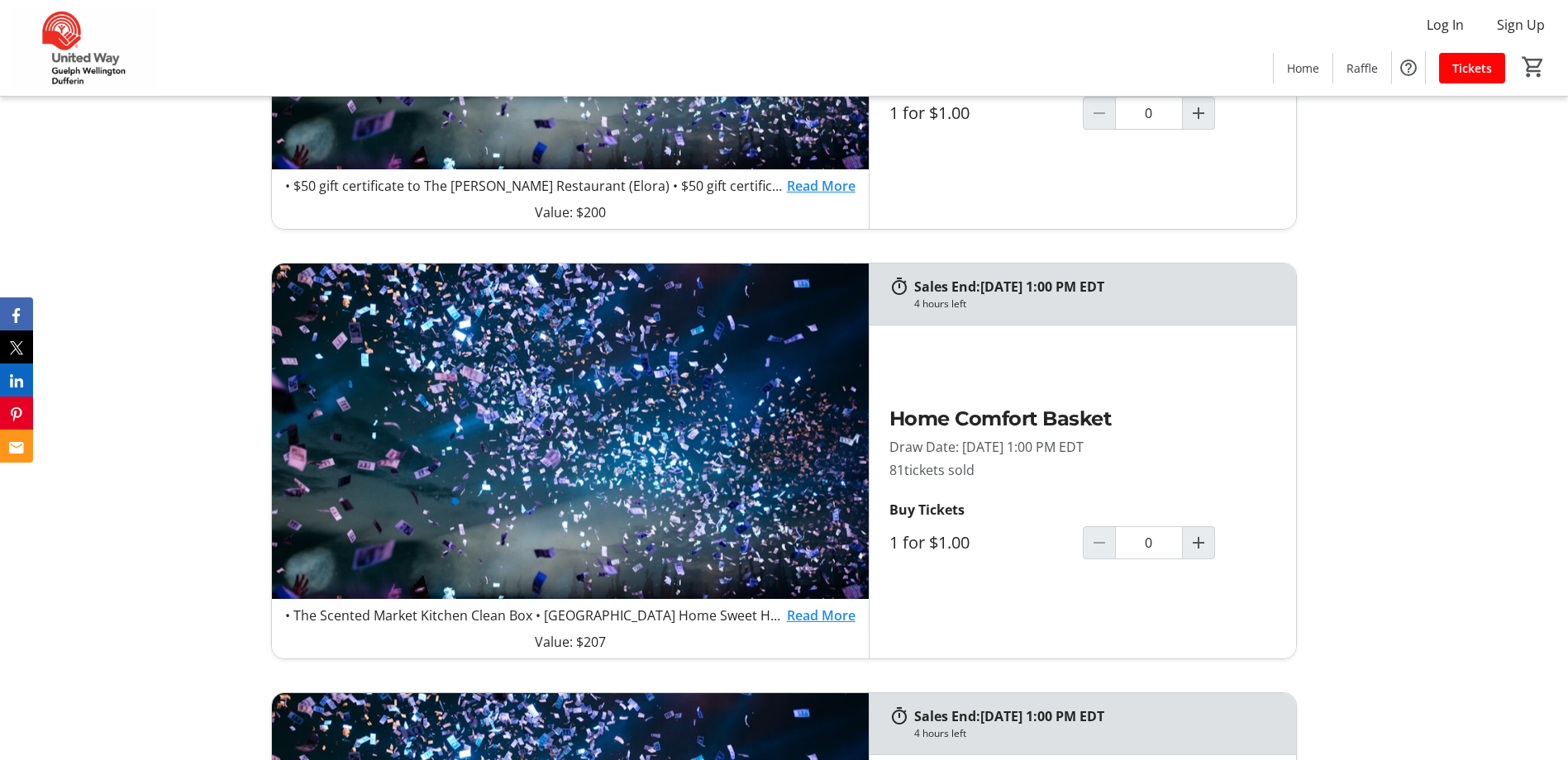
scroll to position [1322, 0]
